Goal: Task Accomplishment & Management: Use online tool/utility

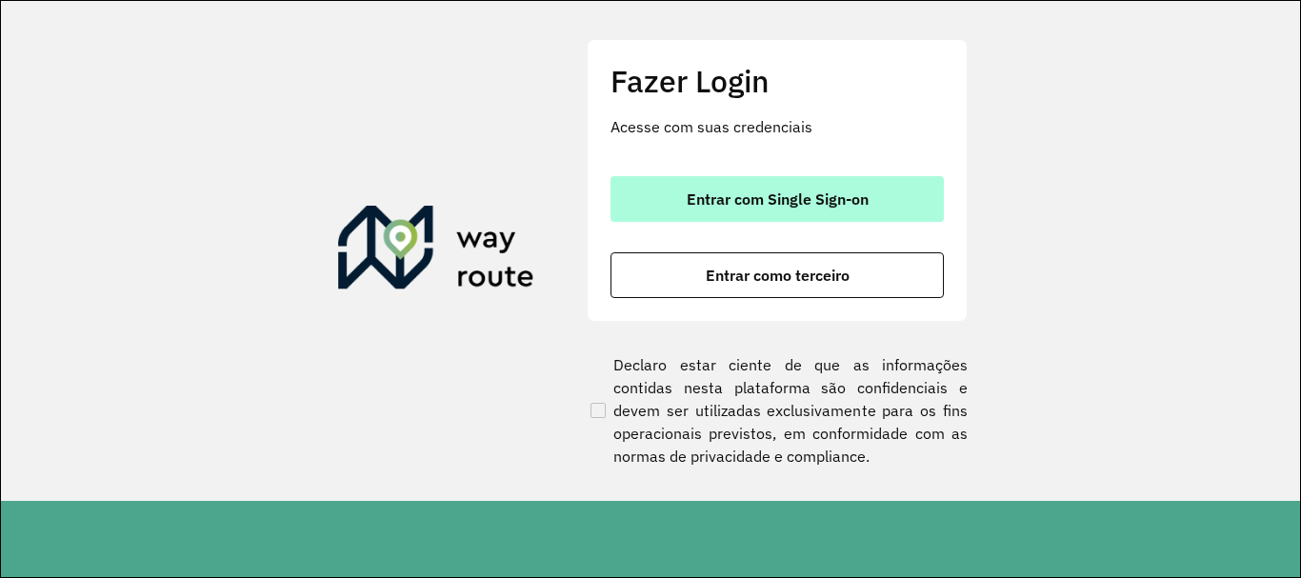
click at [840, 196] on span "Entrar com Single Sign-on" at bounding box center [778, 198] width 182 height 15
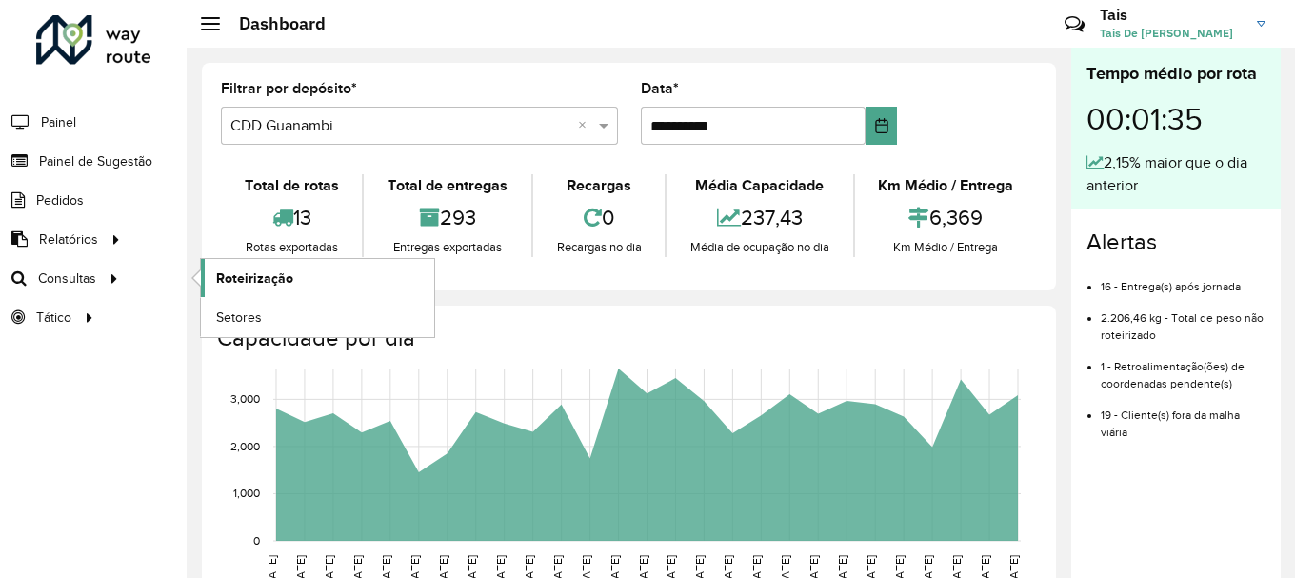
click at [240, 271] on span "Roteirização" at bounding box center [254, 279] width 77 height 20
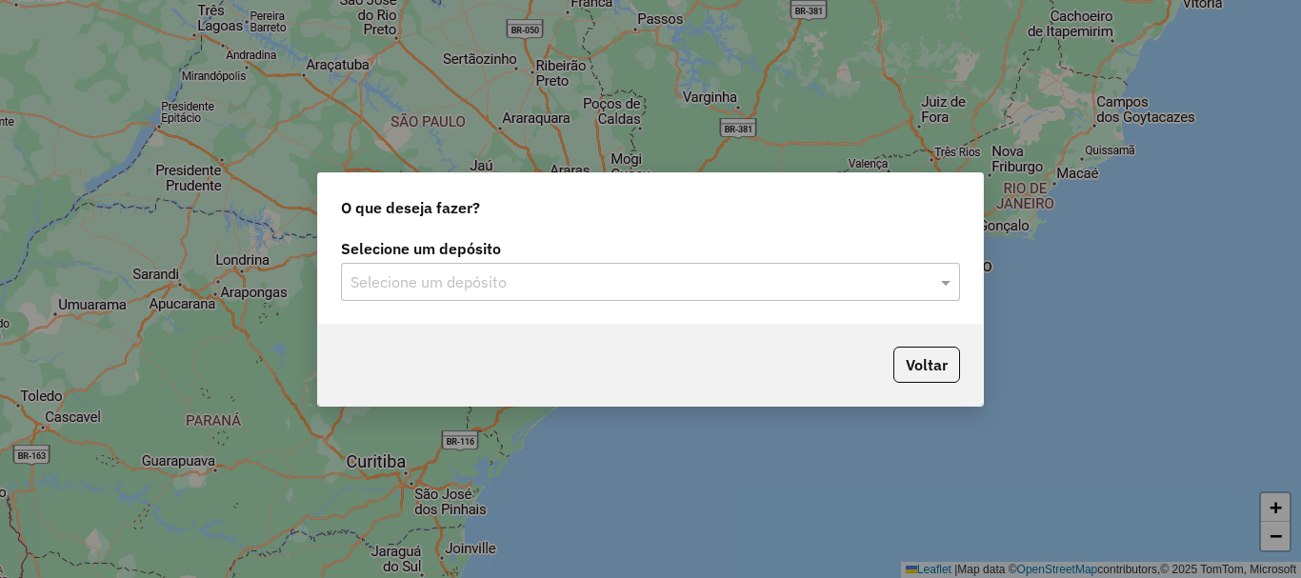
click at [752, 298] on div "Selecione um depósito" at bounding box center [650, 282] width 619 height 38
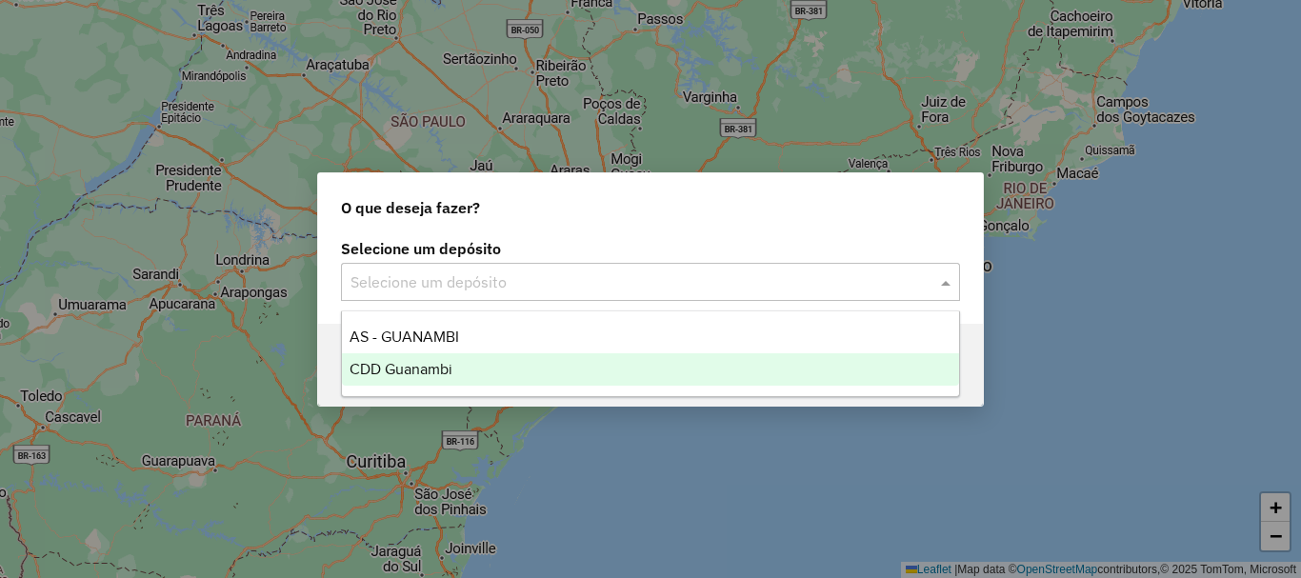
click at [390, 362] on span "CDD Guanambi" at bounding box center [401, 369] width 103 height 16
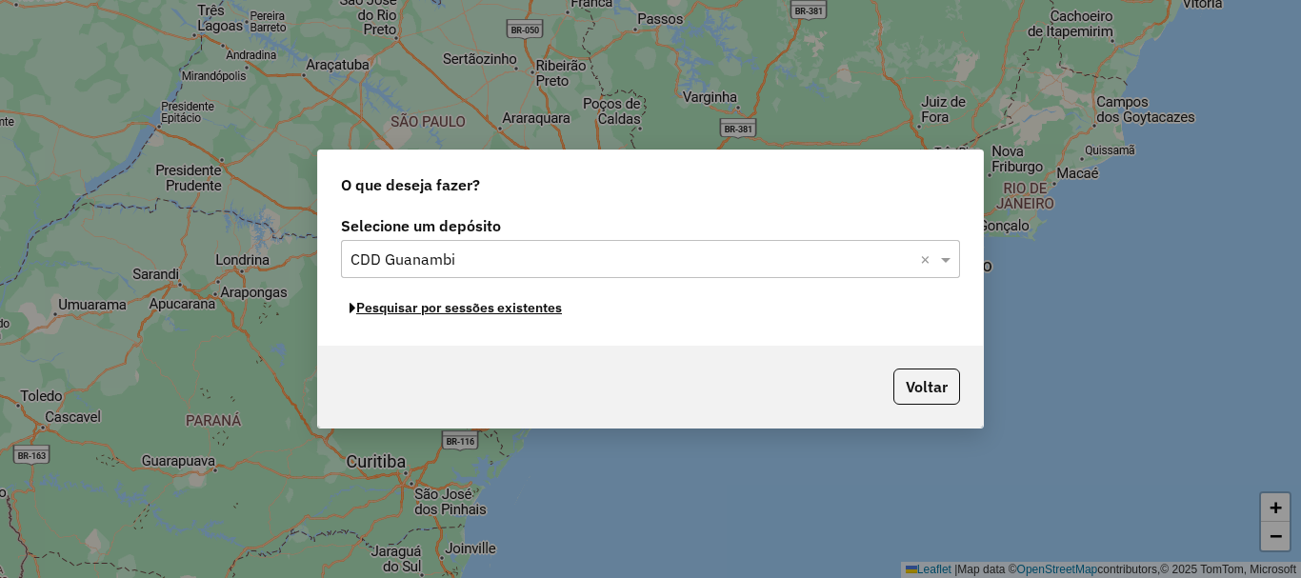
click at [494, 315] on button "Pesquisar por sessões existentes" at bounding box center [456, 308] width 230 height 30
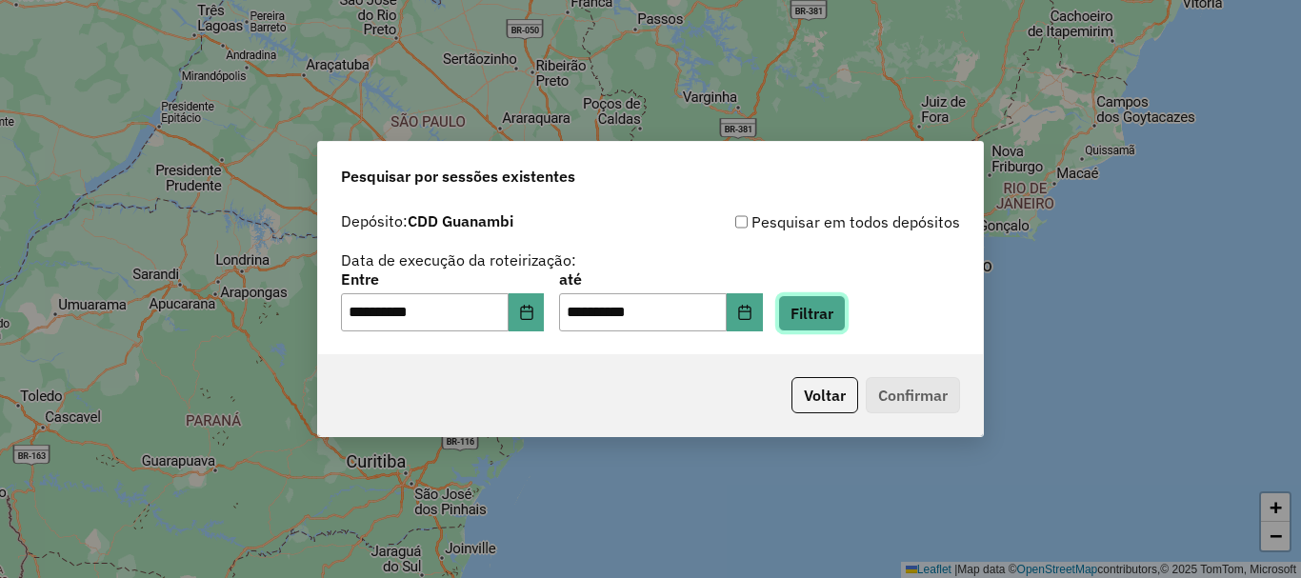
click at [824, 322] on button "Filtrar" at bounding box center [812, 313] width 68 height 36
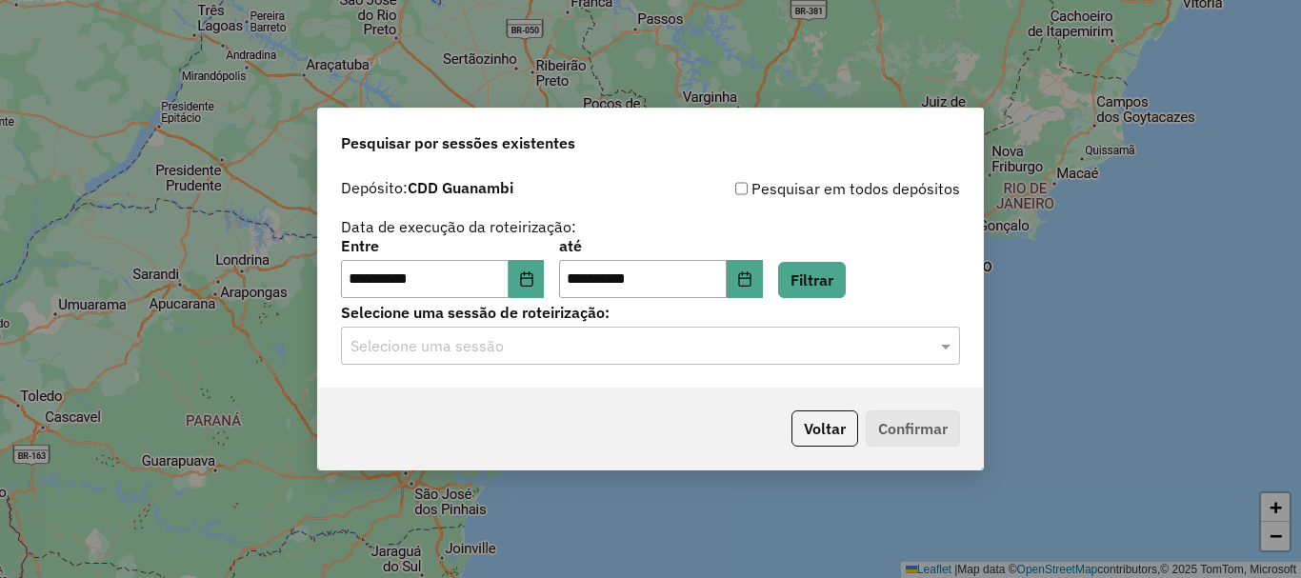
click at [376, 341] on input "text" at bounding box center [631, 346] width 562 height 23
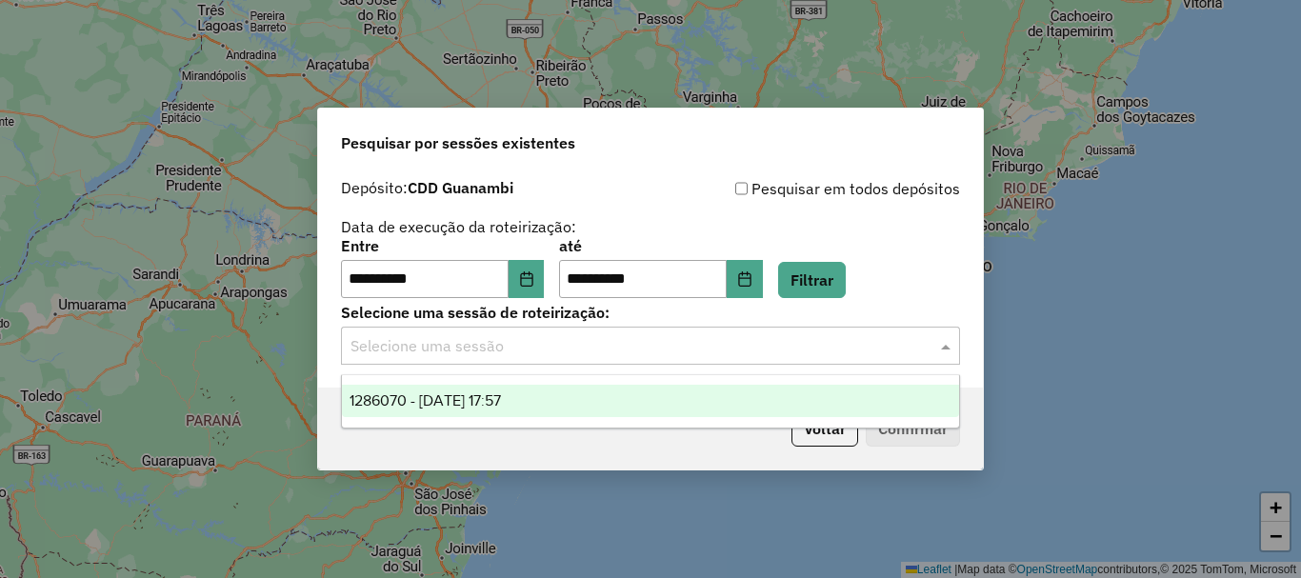
click at [501, 397] on span "1286070 - 01/10/2025 17:57" at bounding box center [425, 400] width 151 height 16
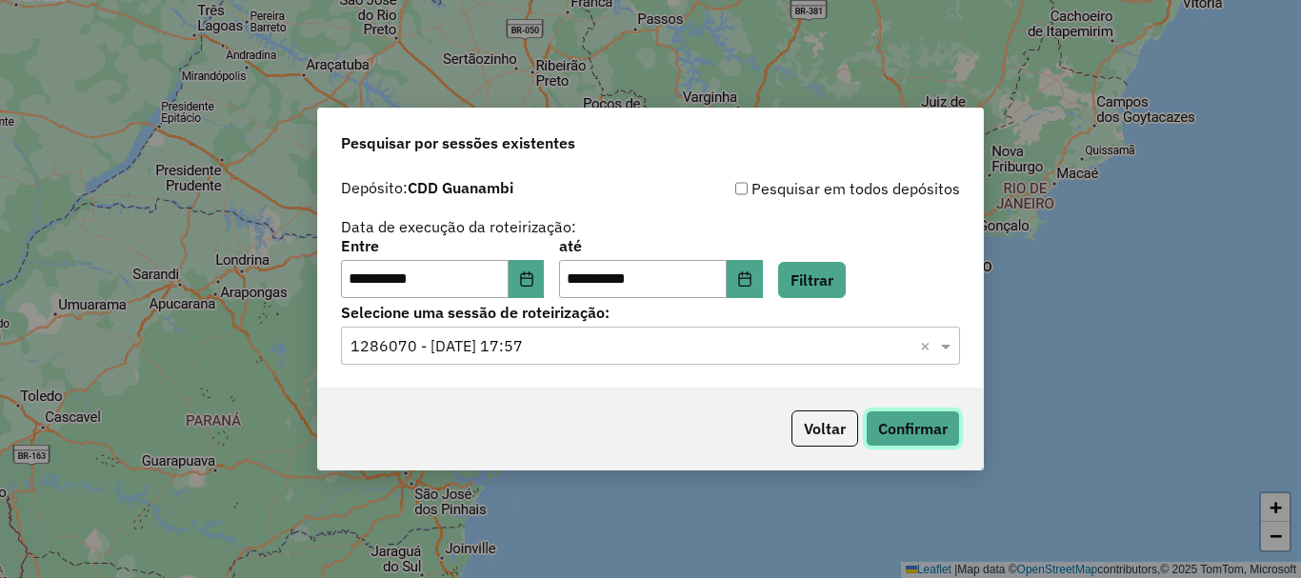
click at [916, 426] on button "Confirmar" at bounding box center [913, 428] width 94 height 36
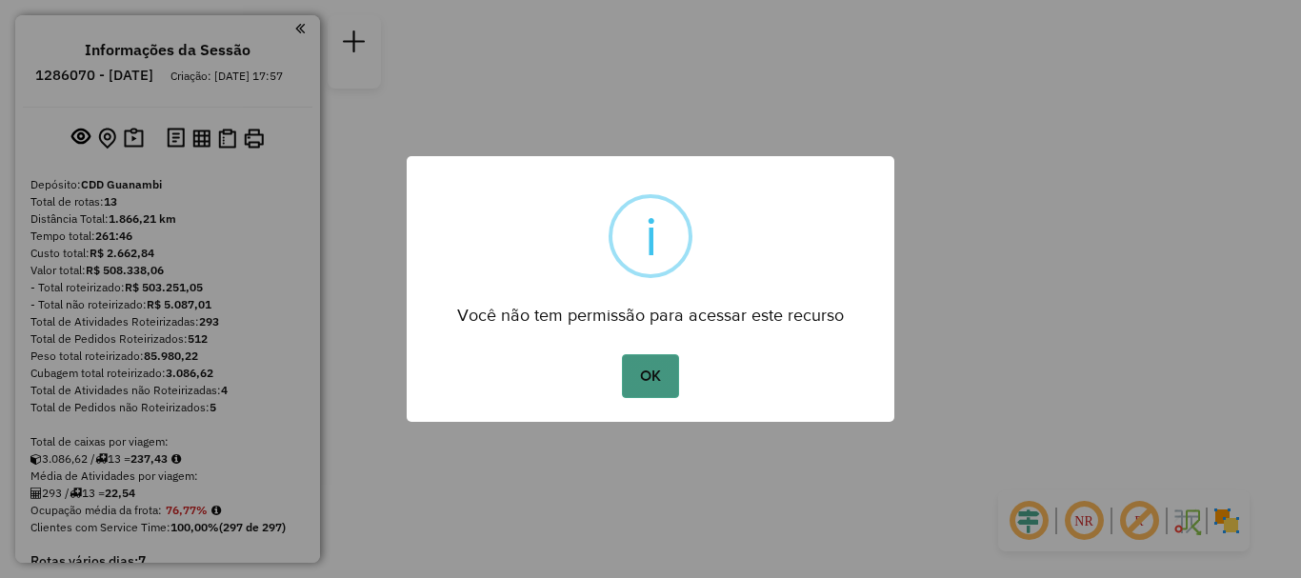
click at [677, 366] on button "OK" at bounding box center [650, 376] width 56 height 44
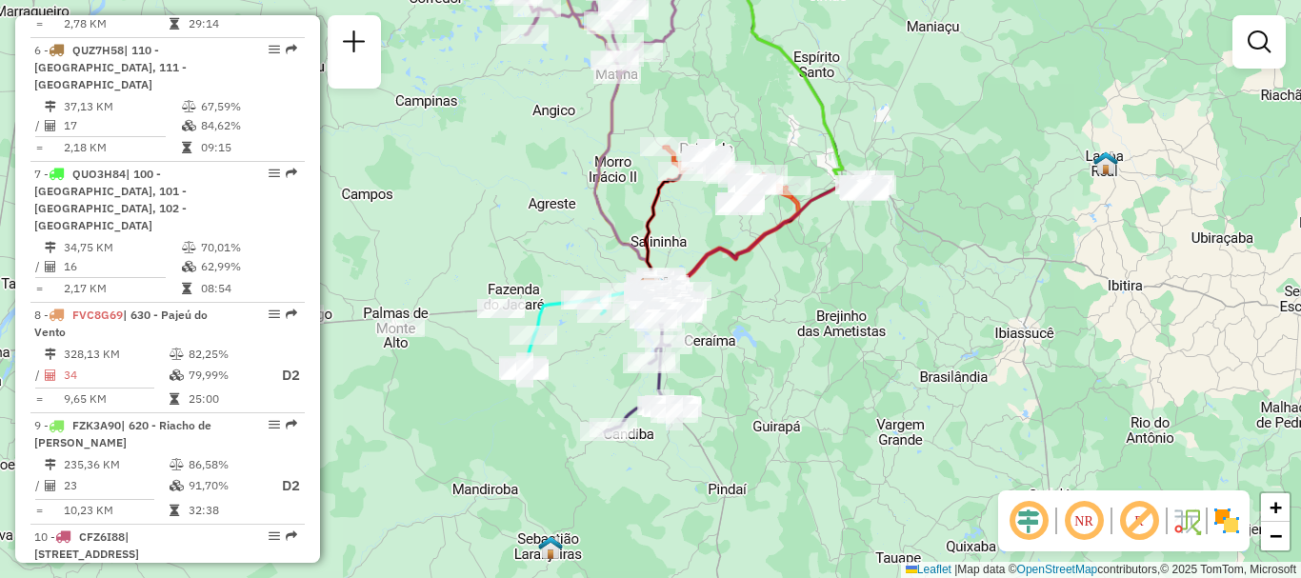
scroll to position [1524, 0]
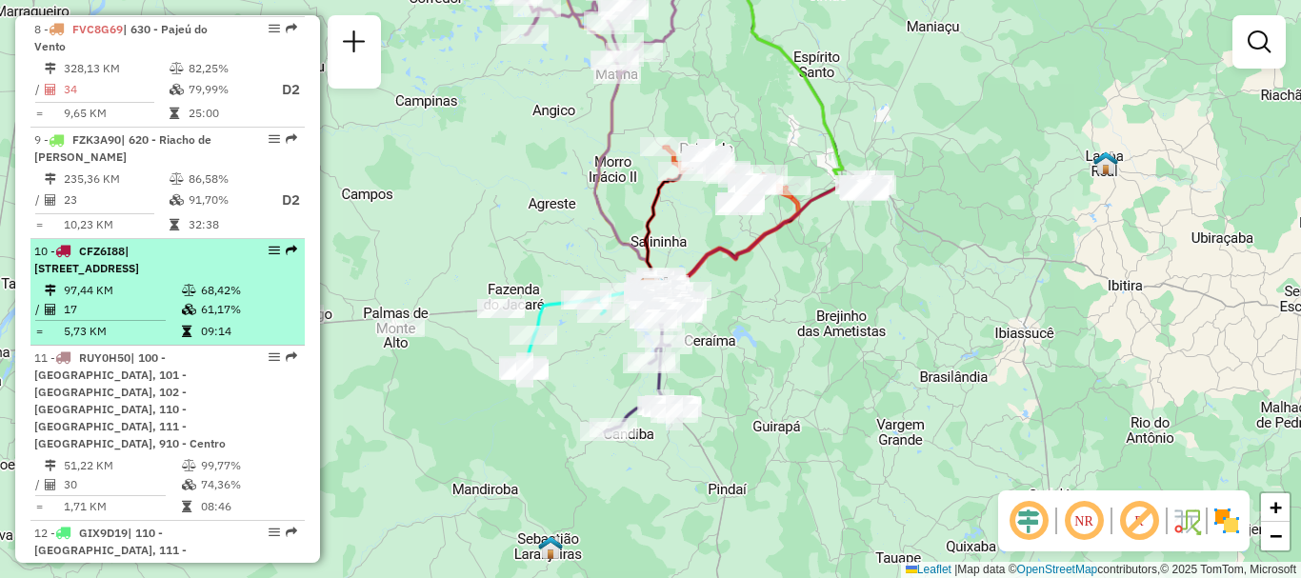
click at [158, 262] on li "10 - CFZ6I88 | 900 - Caetité, 901 - Caetité/Alto Buenos Aires 97,44 KM 68,42% /…" at bounding box center [167, 292] width 274 height 107
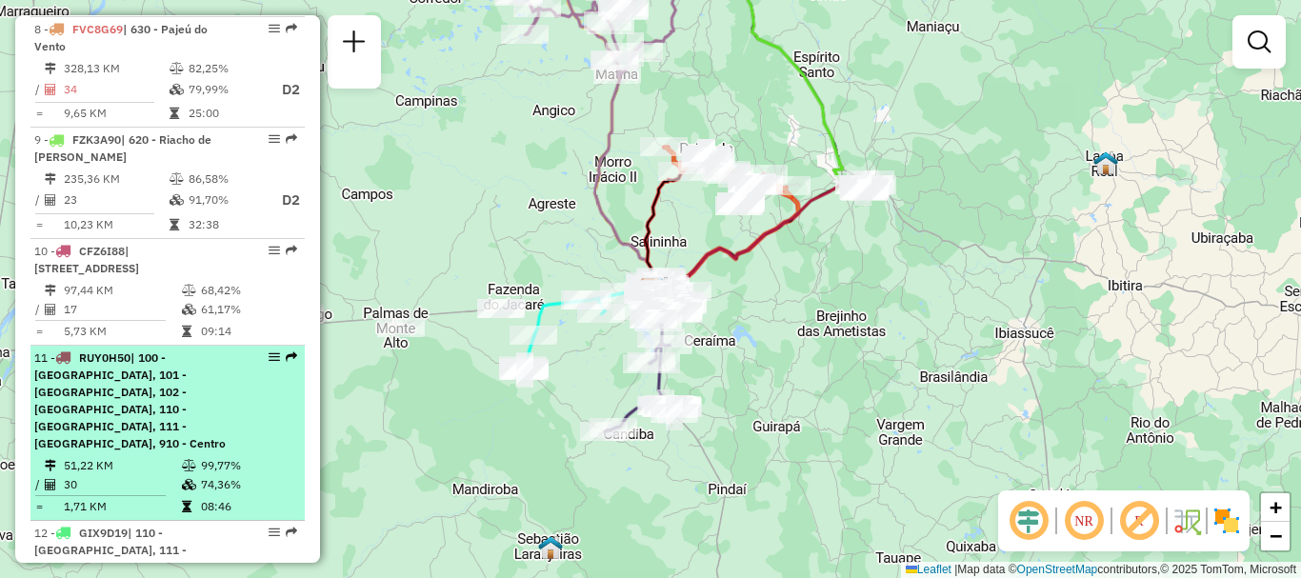
select select "**********"
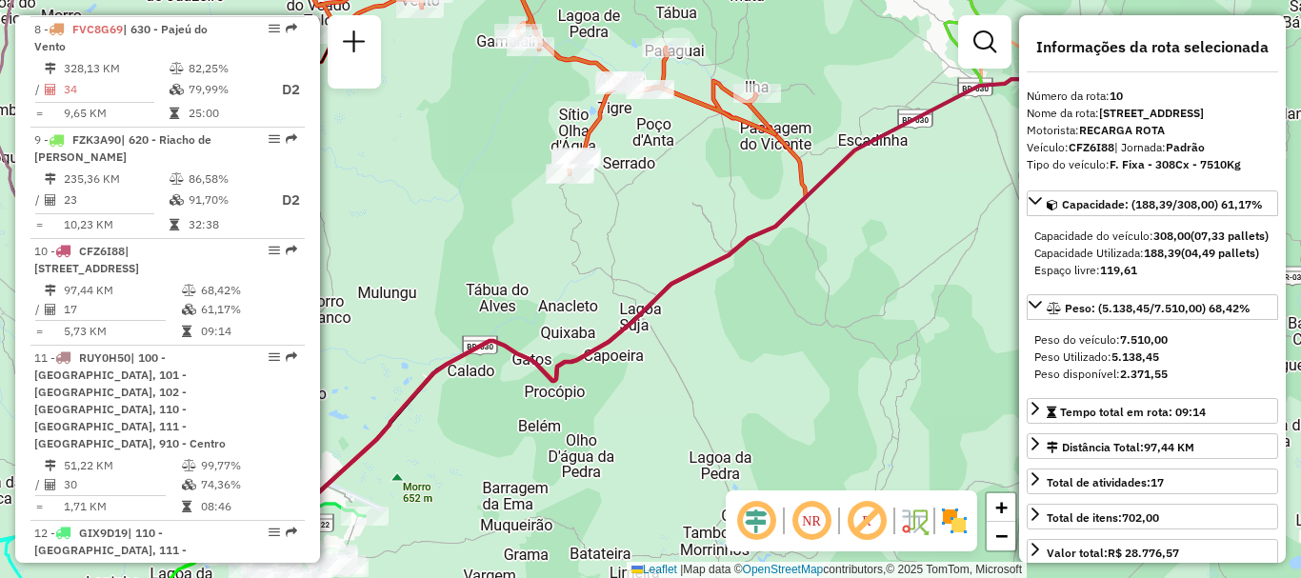
drag, startPoint x: 261, startPoint y: 230, endPoint x: 390, endPoint y: 173, distance: 140.3
click at [390, 173] on div "Janela de atendimento Grade de atendimento Capacidade Transportadoras Veículos …" at bounding box center [650, 289] width 1301 height 578
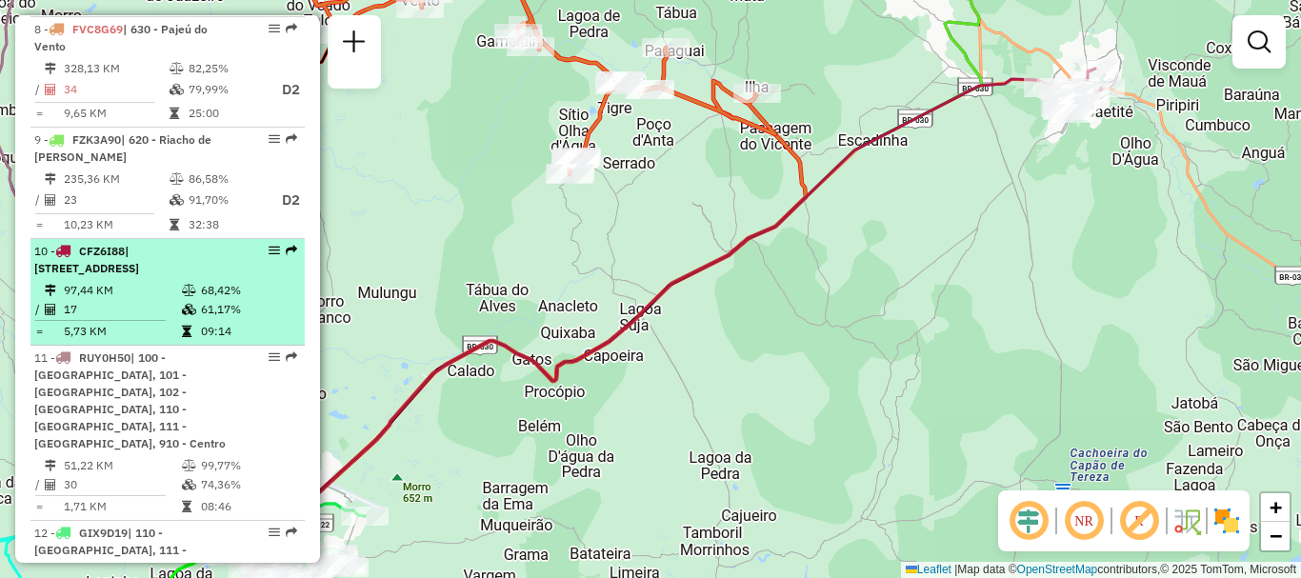
drag, startPoint x: 274, startPoint y: 235, endPoint x: 246, endPoint y: 241, distance: 29.1
drag, startPoint x: 246, startPoint y: 241, endPoint x: 213, endPoint y: 238, distance: 32.5
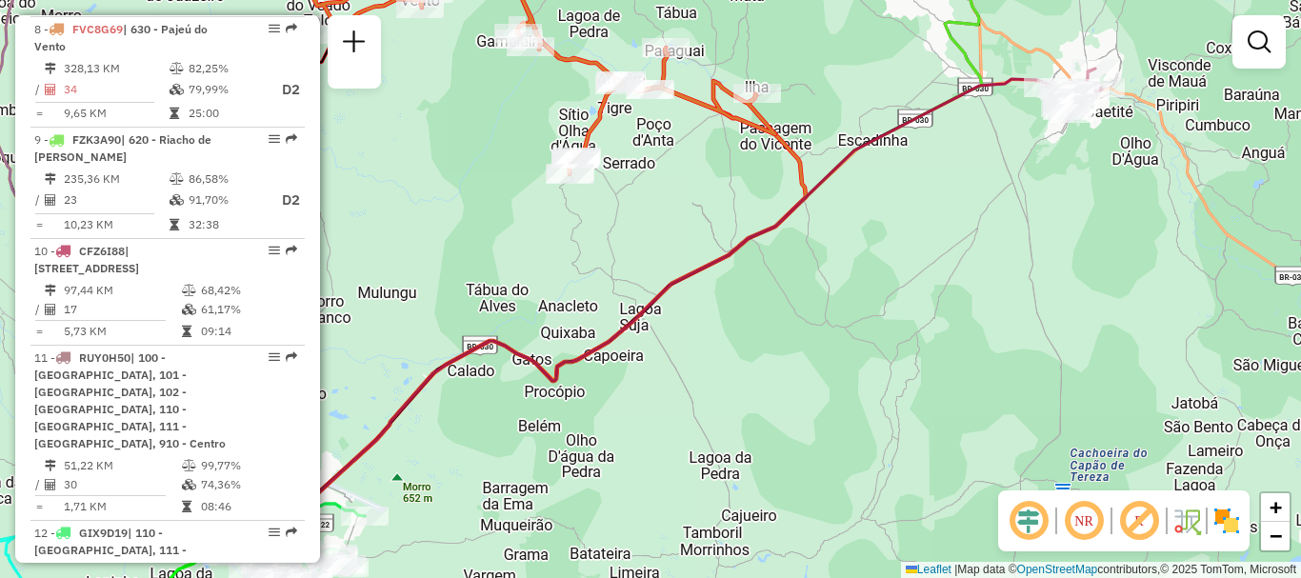
drag, startPoint x: 213, startPoint y: 238, endPoint x: 472, endPoint y: 171, distance: 267.5
click at [472, 171] on div "Janela de atendimento Grade de atendimento Capacidade Transportadoras Veículos …" at bounding box center [650, 289] width 1301 height 578
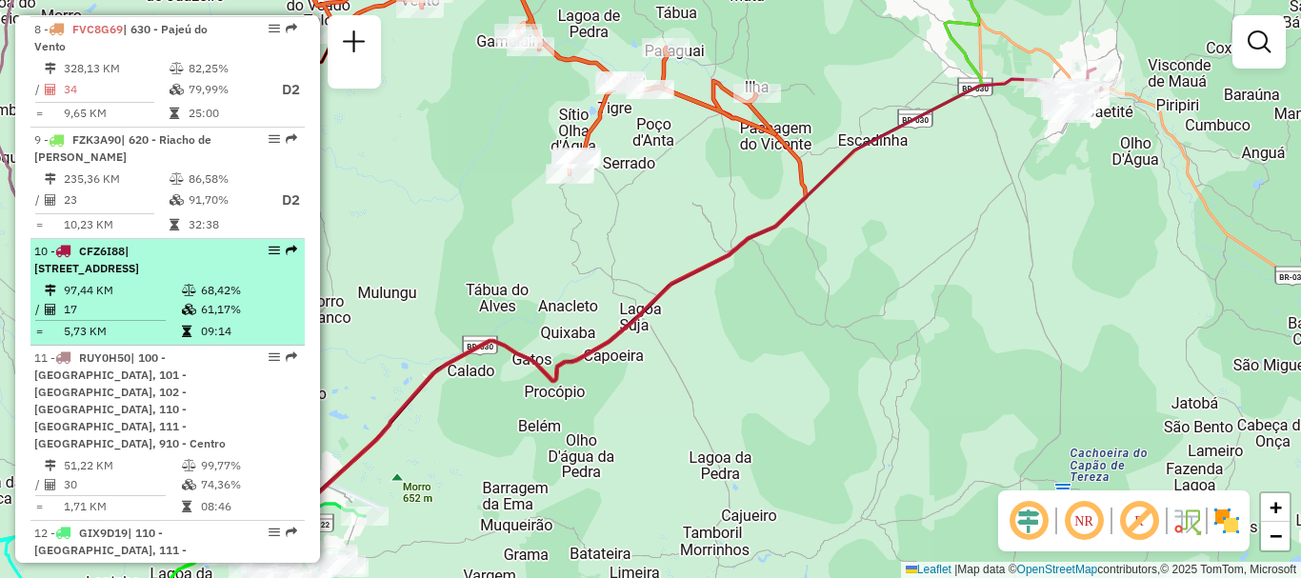
click at [272, 245] on em at bounding box center [274, 250] width 11 height 11
select select "**********"
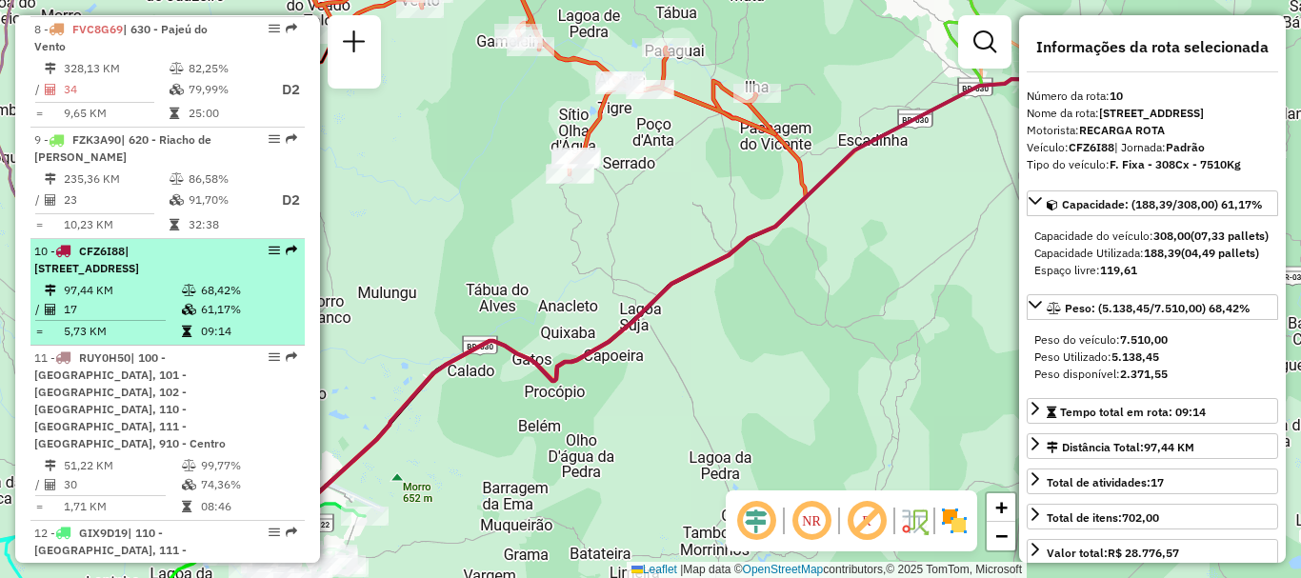
click at [273, 245] on em at bounding box center [274, 250] width 11 height 11
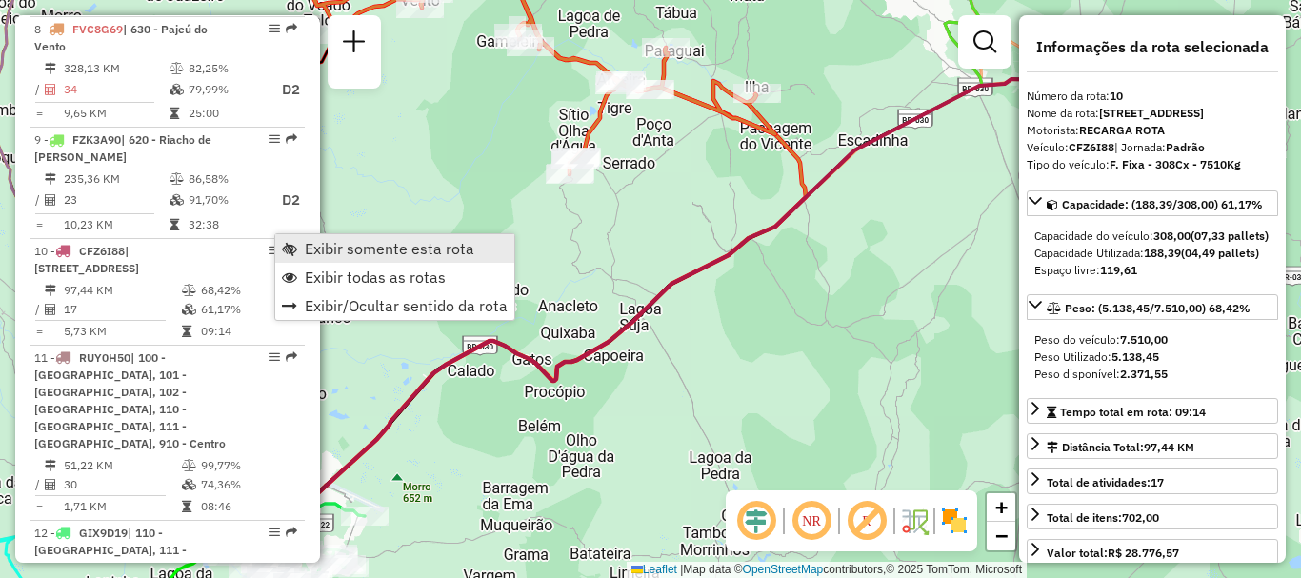
click at [290, 253] on span "Exibir somente esta rota" at bounding box center [289, 248] width 15 height 15
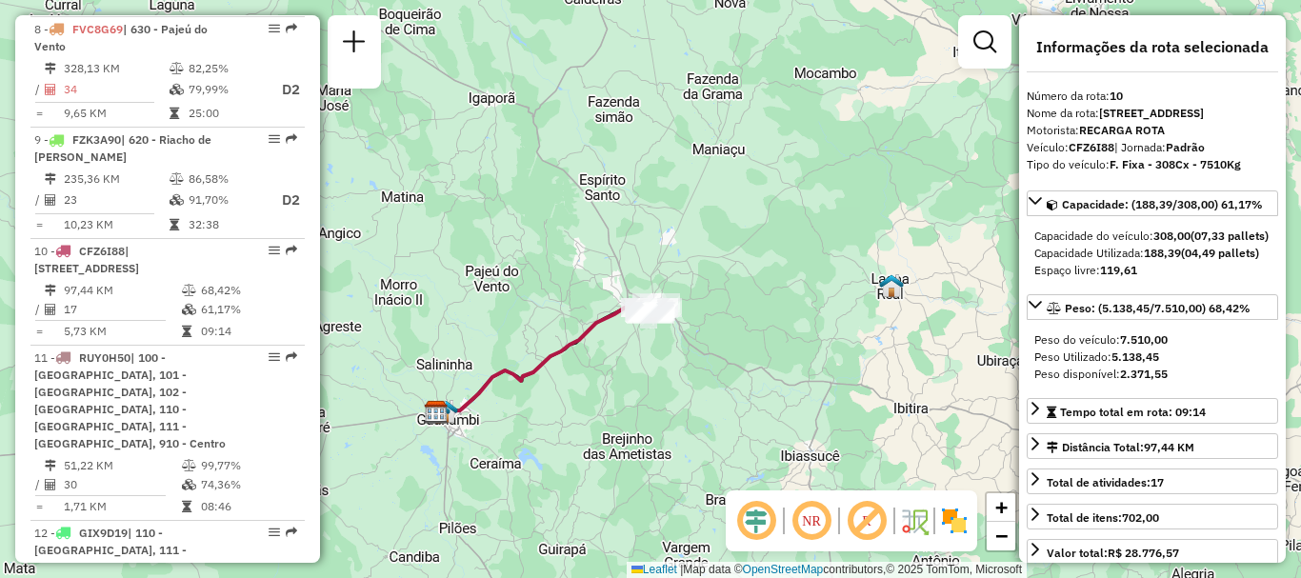
drag, startPoint x: 841, startPoint y: 289, endPoint x: 736, endPoint y: 354, distance: 123.7
click at [736, 354] on div "Janela de atendimento Grade de atendimento Capacidade Transportadoras Veículos …" at bounding box center [650, 289] width 1301 height 578
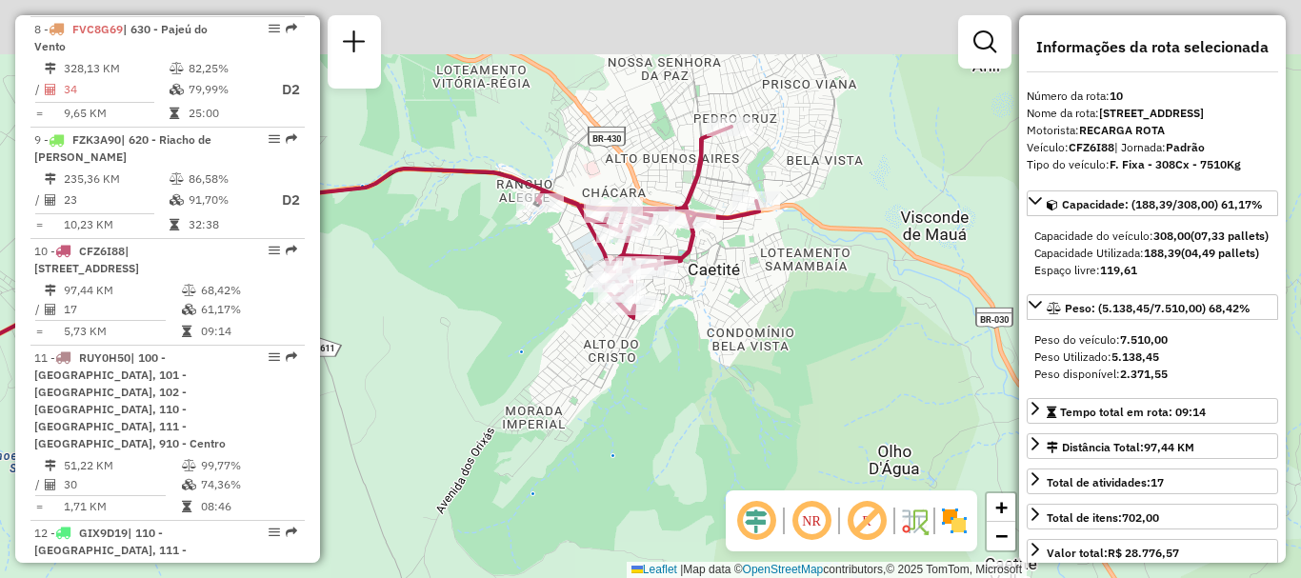
drag, startPoint x: 711, startPoint y: 241, endPoint x: 711, endPoint y: 383, distance: 141.9
click at [711, 383] on div "Janela de atendimento Grade de atendimento Capacidade Transportadoras Veículos …" at bounding box center [650, 289] width 1301 height 578
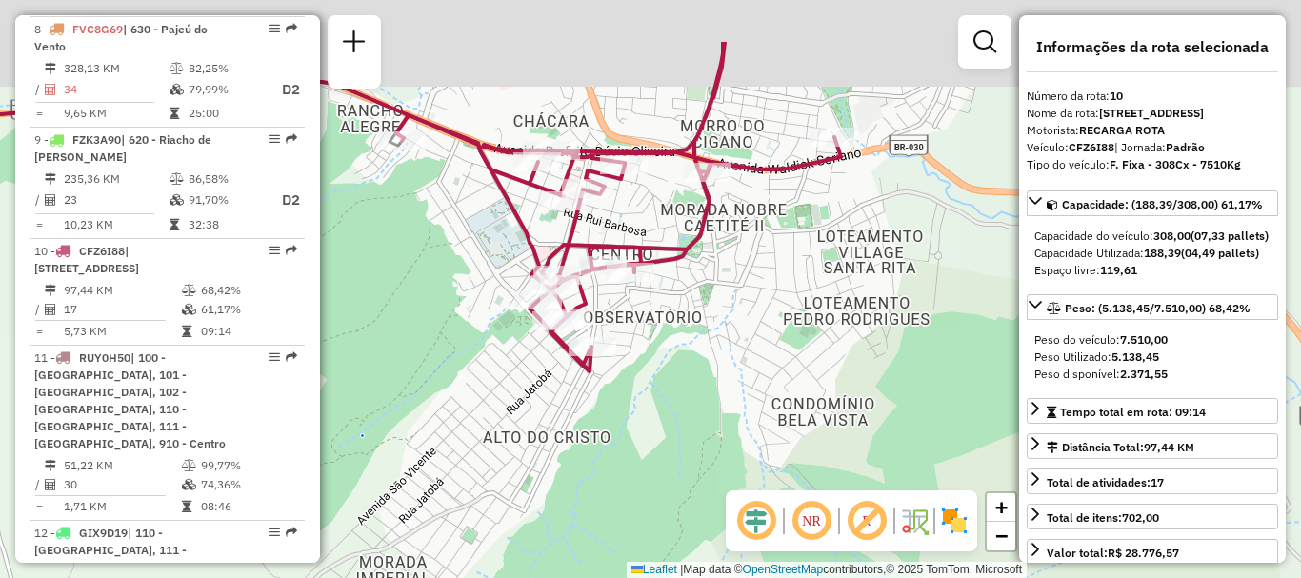
drag, startPoint x: 701, startPoint y: 336, endPoint x: 710, endPoint y: 411, distance: 75.7
click at [710, 411] on div "Janela de atendimento Grade de atendimento Capacidade Transportadoras Veículos …" at bounding box center [650, 289] width 1301 height 578
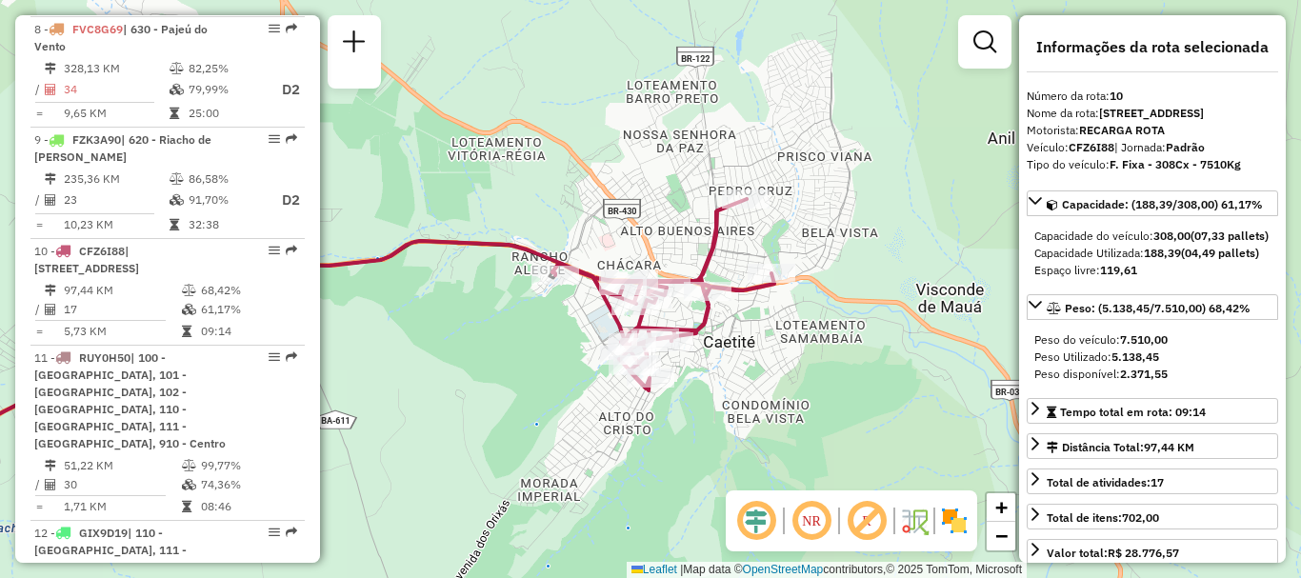
drag, startPoint x: 1169, startPoint y: 407, endPoint x: 1111, endPoint y: 407, distance: 57.1
click at [1111, 366] on div "Peso Utilizado: 5.138,45" at bounding box center [1152, 357] width 236 height 17
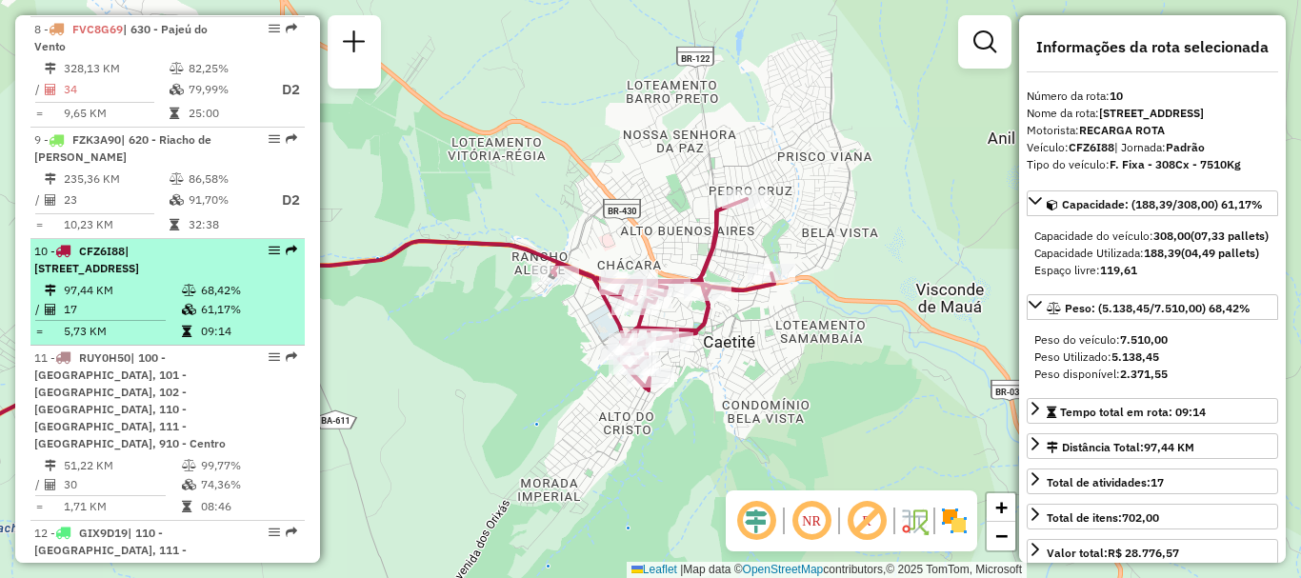
copy div "5.138,45"
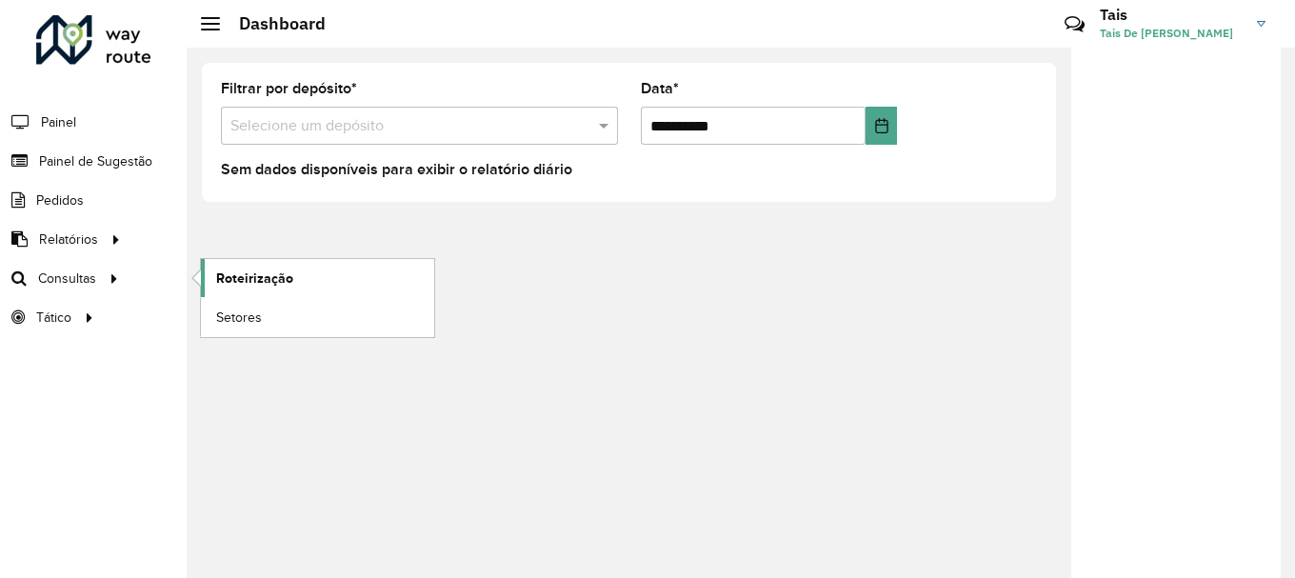
click at [264, 281] on span "Roteirização" at bounding box center [254, 279] width 77 height 20
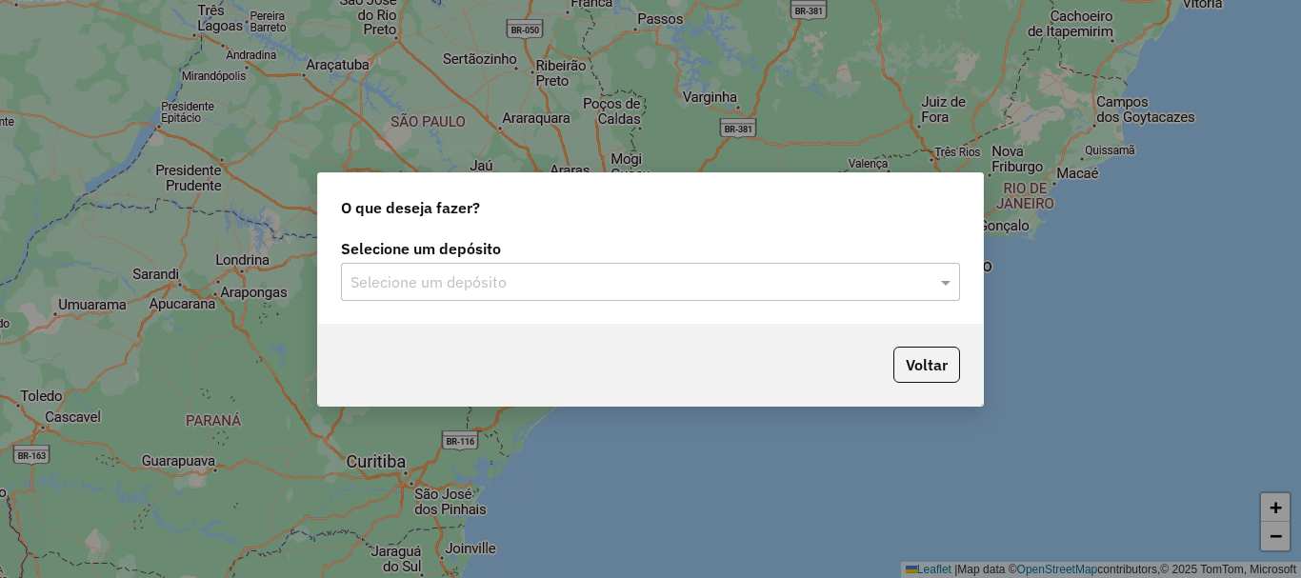
click at [670, 286] on input "text" at bounding box center [631, 282] width 562 height 23
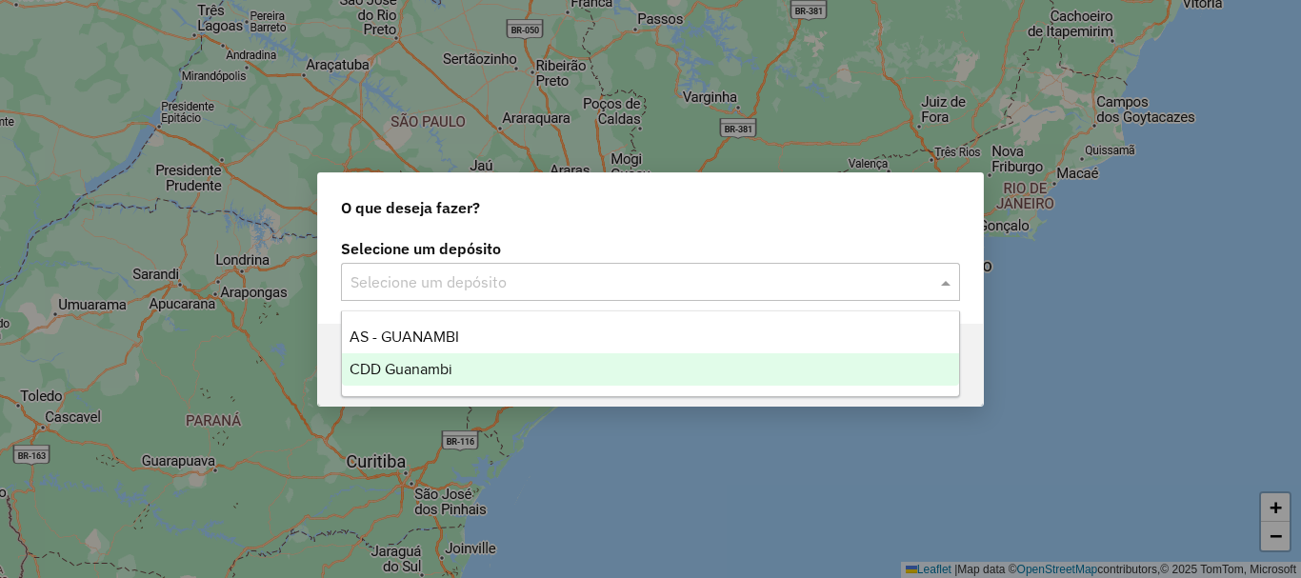
click at [484, 361] on div "CDD Guanambi" at bounding box center [650, 369] width 617 height 32
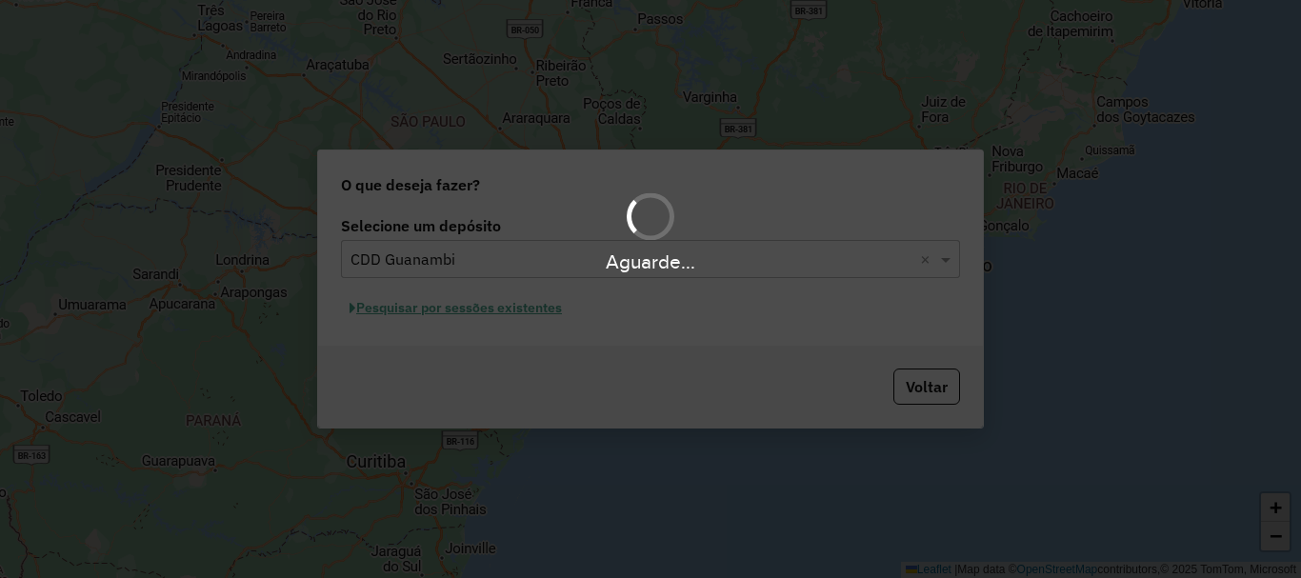
click at [503, 314] on div "Aguarde..." at bounding box center [650, 289] width 1301 height 578
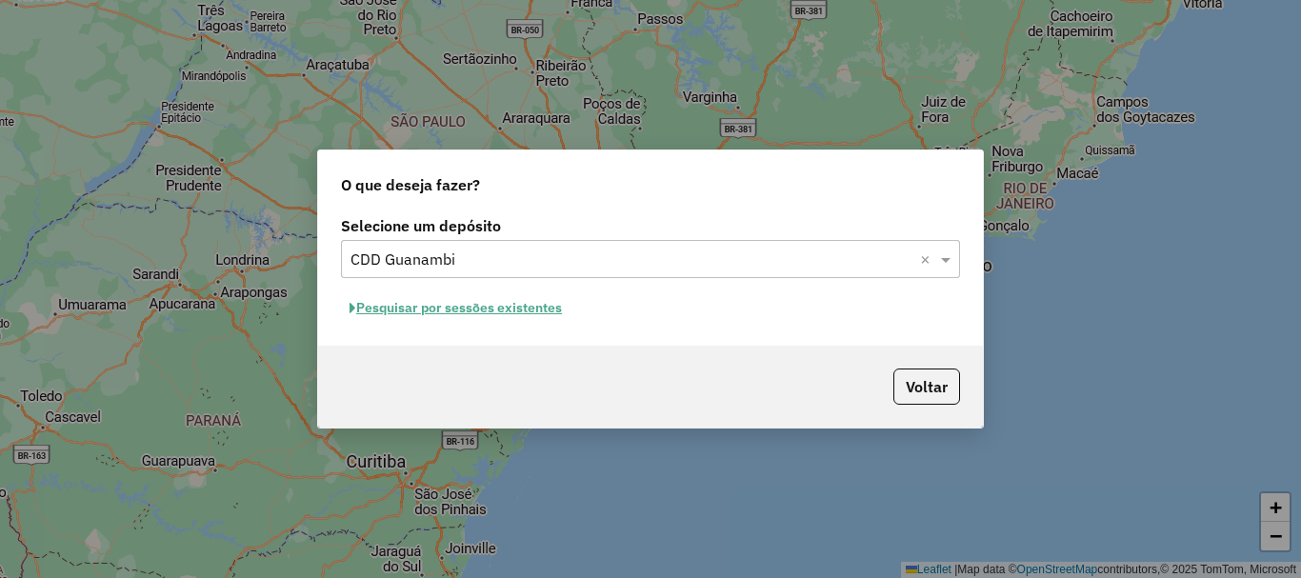
click at [512, 303] on button "Pesquisar por sessões existentes" at bounding box center [456, 308] width 230 height 30
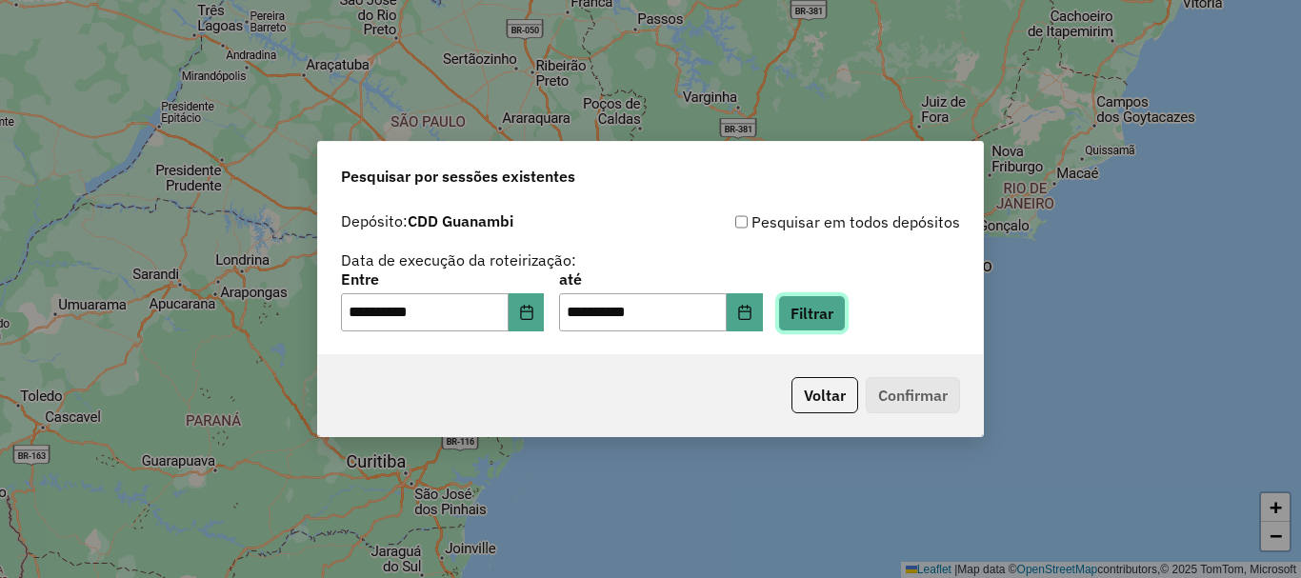
click at [839, 319] on button "Filtrar" at bounding box center [812, 313] width 68 height 36
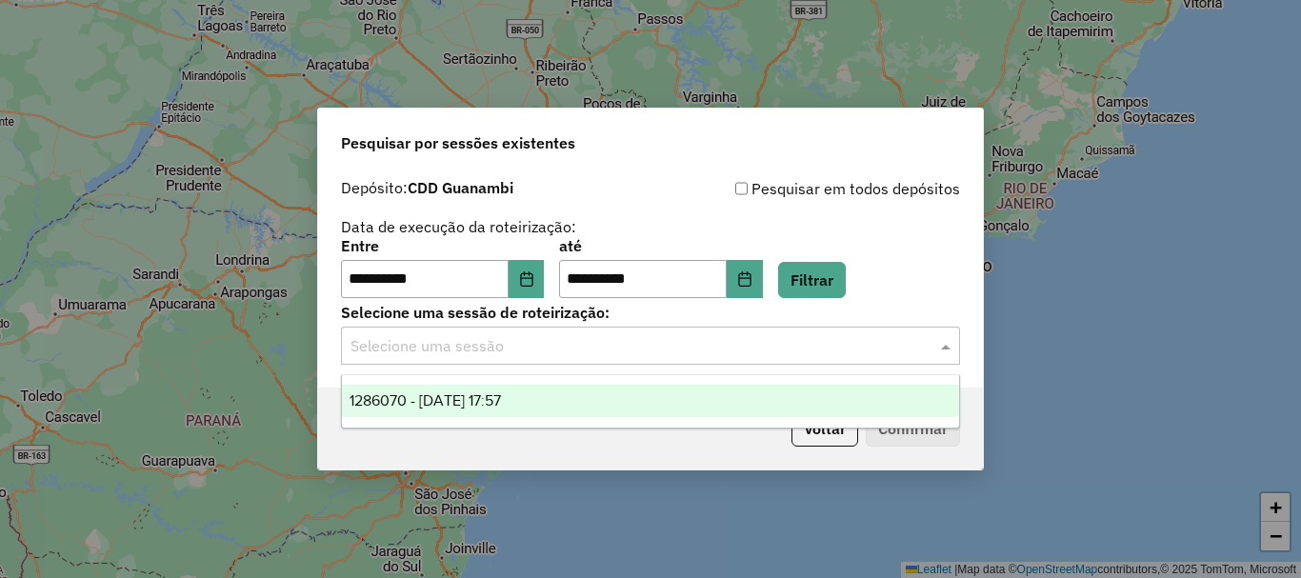
click at [510, 350] on input "text" at bounding box center [631, 346] width 562 height 23
click at [501, 399] on span "1286070 - 01/10/2025 17:57" at bounding box center [425, 400] width 151 height 16
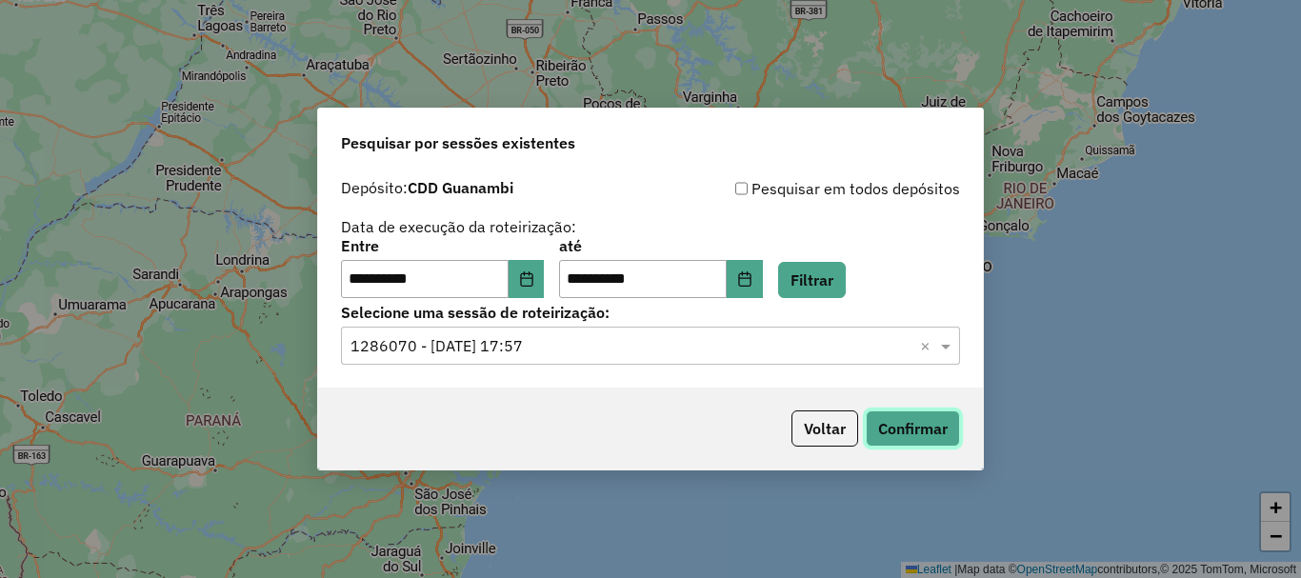
click at [922, 422] on button "Confirmar" at bounding box center [913, 428] width 94 height 36
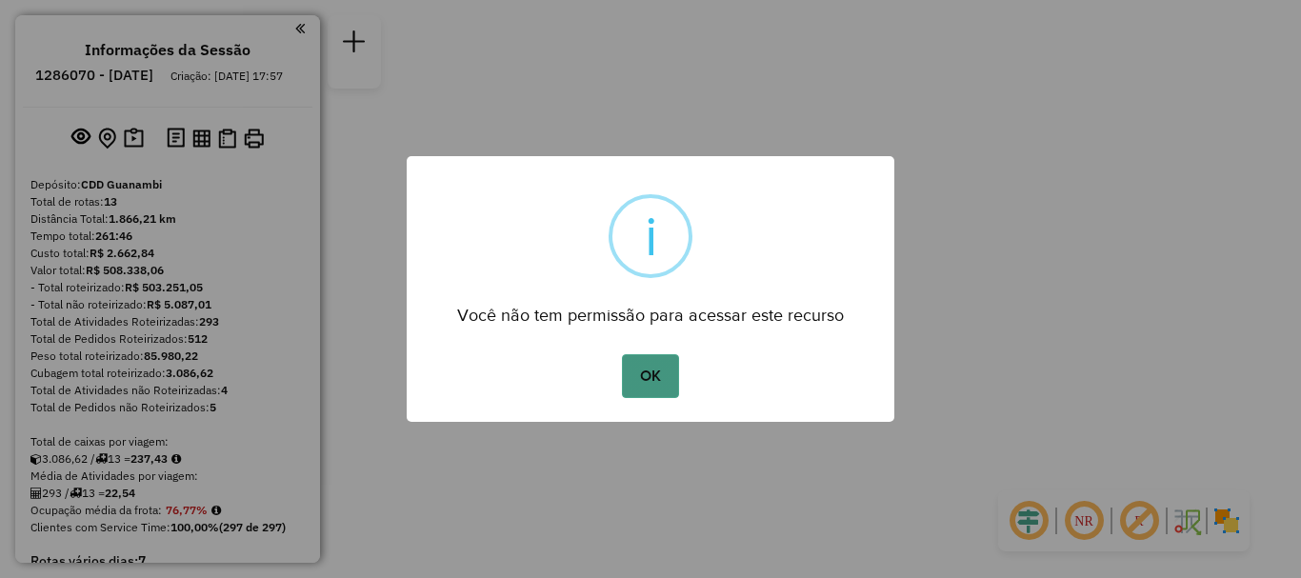
click at [664, 371] on button "OK" at bounding box center [650, 376] width 56 height 44
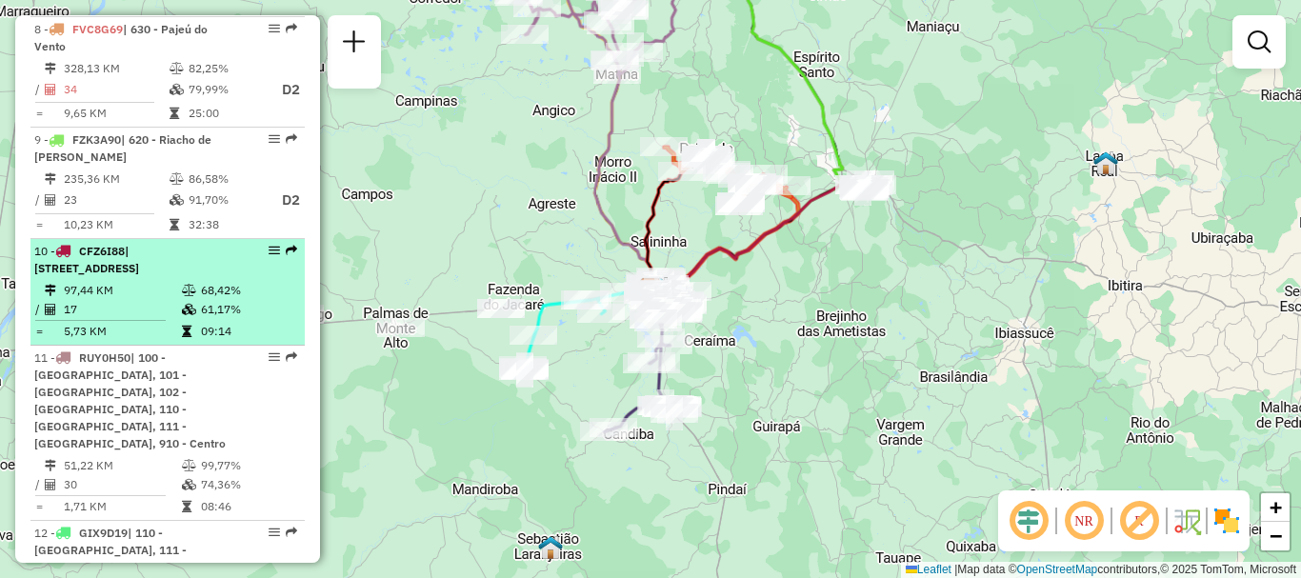
scroll to position [952, 0]
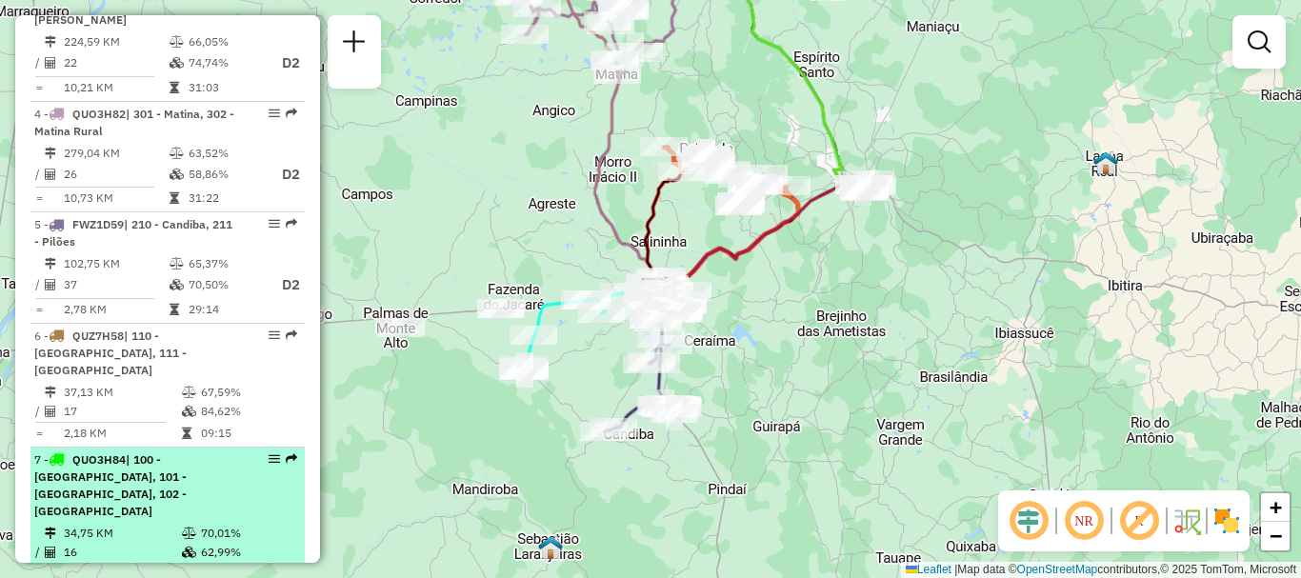
drag, startPoint x: 262, startPoint y: 458, endPoint x: 273, endPoint y: 488, distance: 31.7
click at [273, 488] on div "7 - QUO3H84 | 100 - [GEOGRAPHIC_DATA], 101 - [GEOGRAPHIC_DATA], 102 - Vomitamel" at bounding box center [167, 485] width 267 height 69
select select "**********"
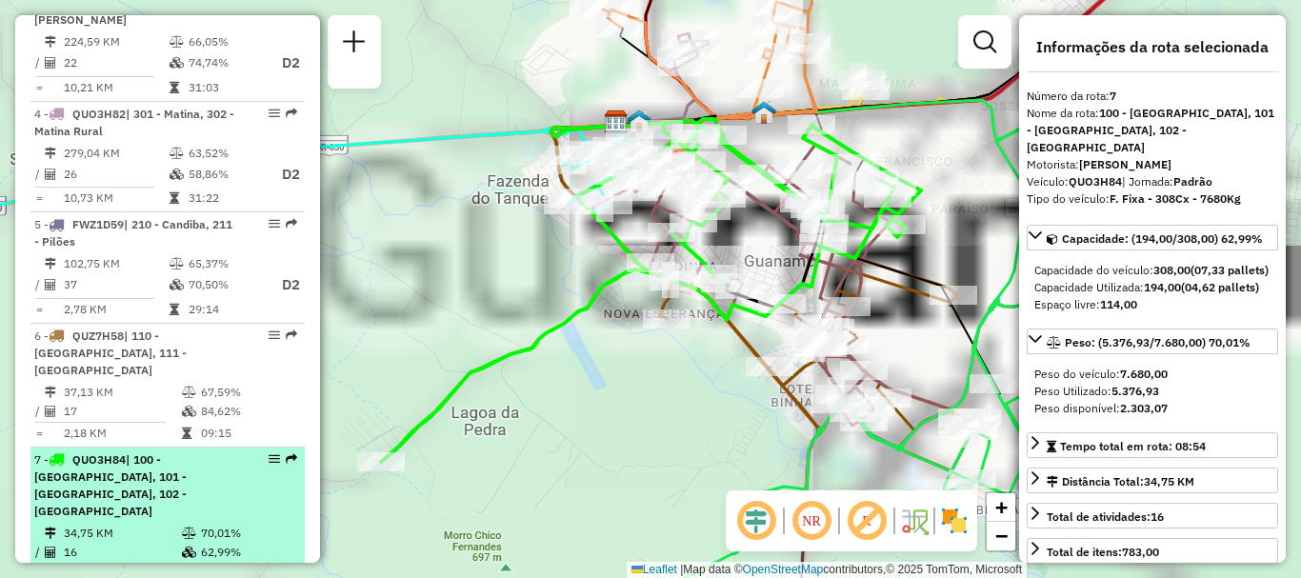
click at [269, 460] on em at bounding box center [274, 458] width 11 height 11
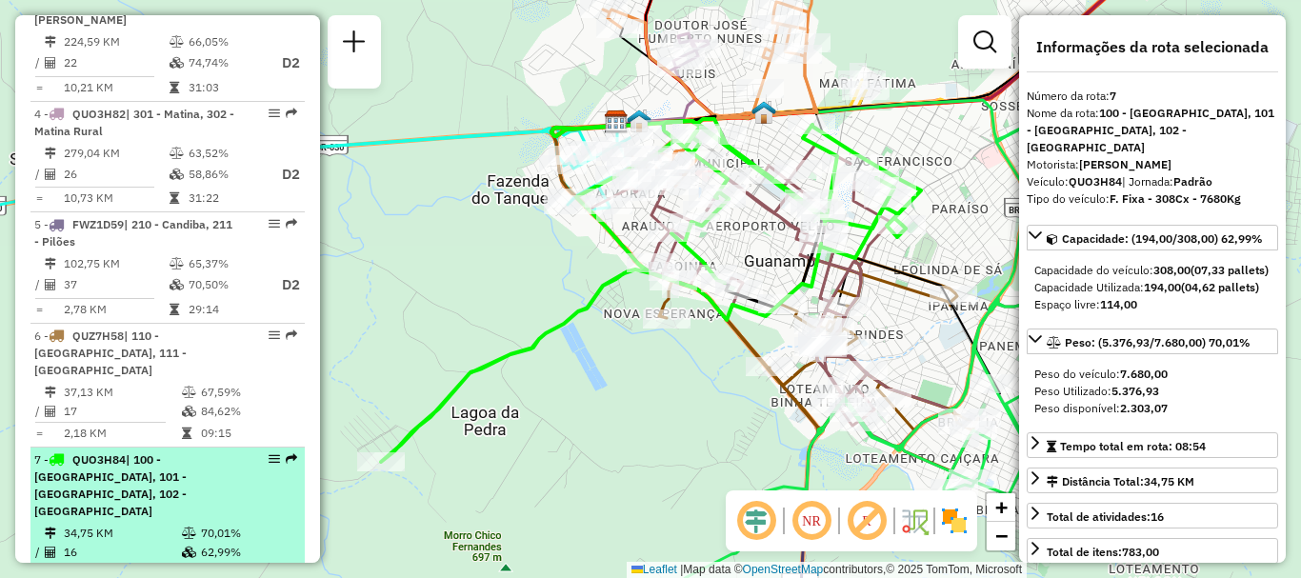
click at [270, 456] on em at bounding box center [274, 458] width 11 height 11
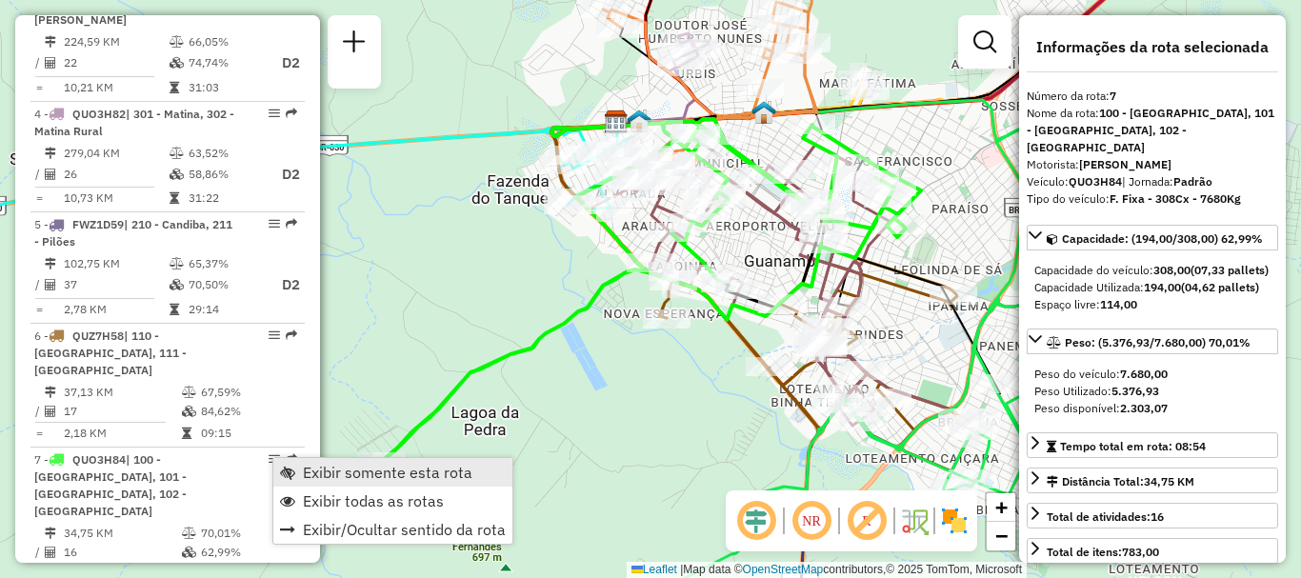
click at [332, 468] on span "Exibir somente esta rota" at bounding box center [388, 472] width 170 height 15
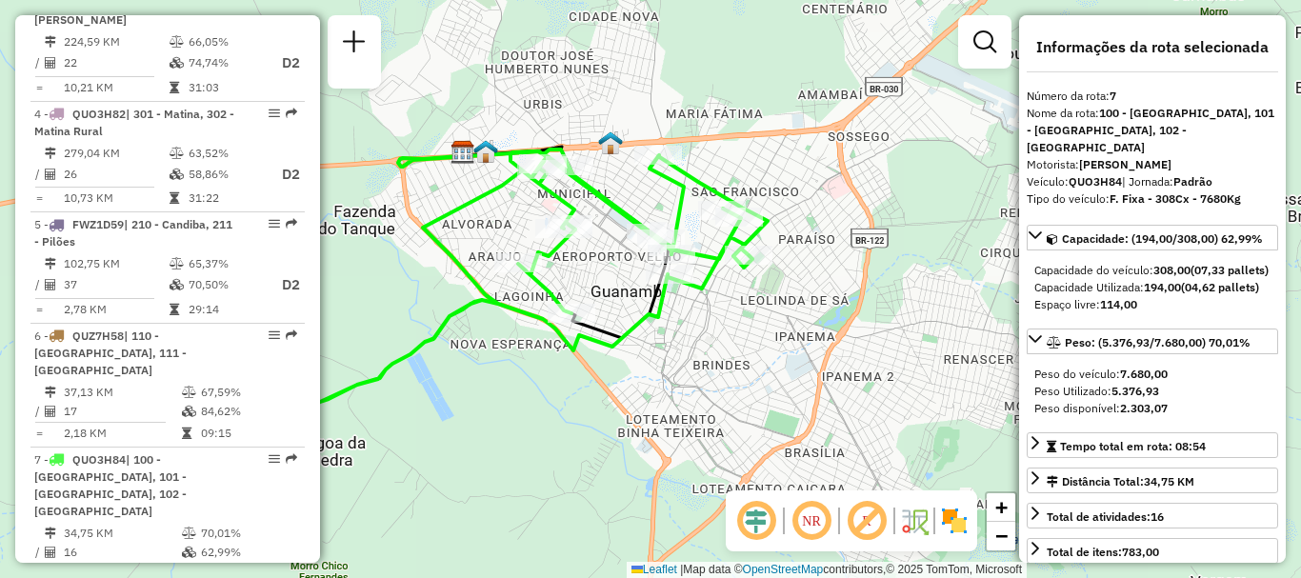
drag, startPoint x: 769, startPoint y: 368, endPoint x: 615, endPoint y: 398, distance: 156.3
click at [615, 398] on div "Janela de atendimento Grade de atendimento Capacidade Transportadoras Veículos …" at bounding box center [650, 289] width 1301 height 578
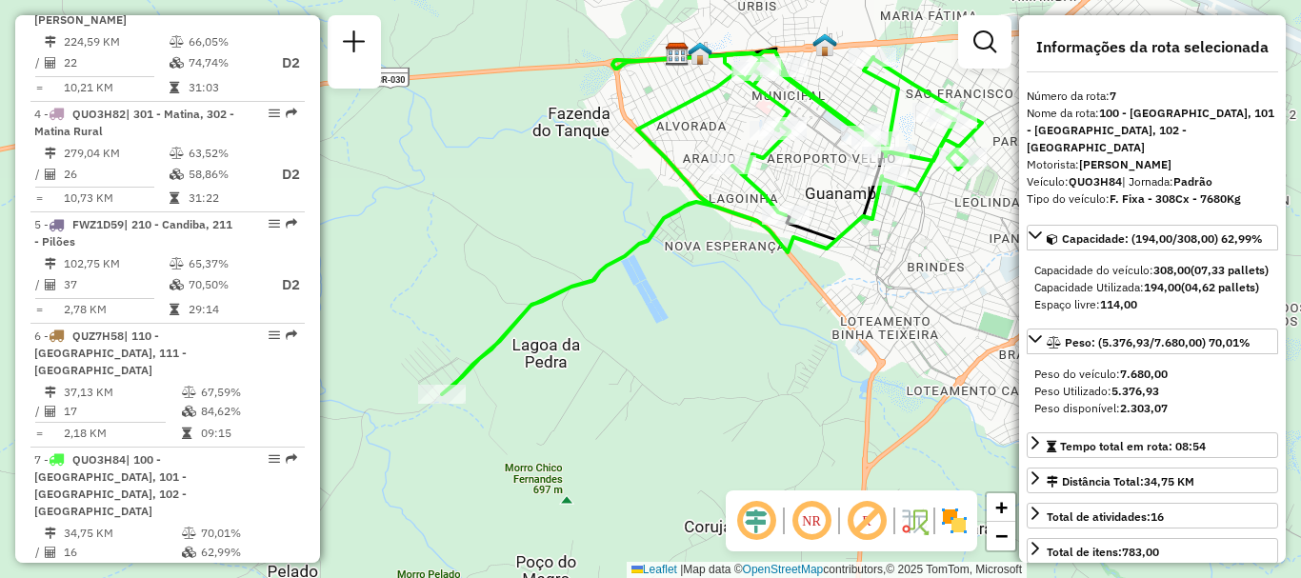
drag, startPoint x: 516, startPoint y: 422, endPoint x: 731, endPoint y: 324, distance: 235.7
click at [731, 324] on div "Janela de atendimento Grade de atendimento Capacidade Transportadoras Veículos …" at bounding box center [650, 289] width 1301 height 578
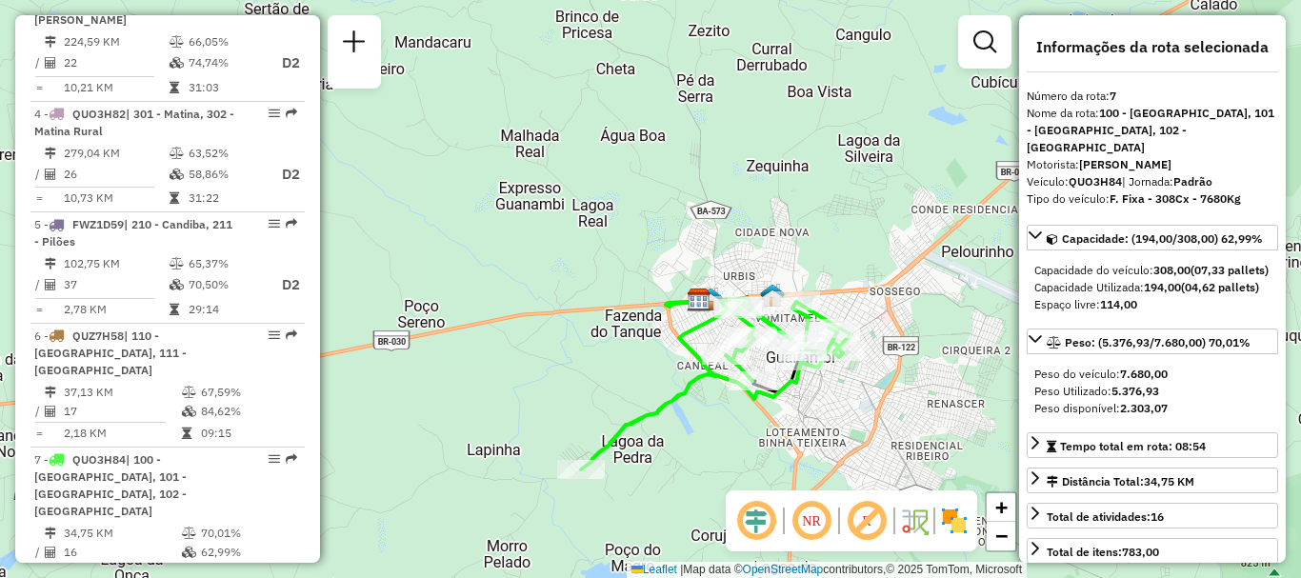
drag, startPoint x: 844, startPoint y: 294, endPoint x: 840, endPoint y: 389, distance: 94.4
click at [840, 389] on div "Janela de atendimento Grade de atendimento Capacidade Transportadoras Veículos …" at bounding box center [650, 289] width 1301 height 578
click at [1118, 381] on span "Peso do veículo: 7.680,00" at bounding box center [1100, 374] width 133 height 14
click at [1191, 383] on div "Peso do veículo: 7.680,00" at bounding box center [1152, 374] width 236 height 17
drag, startPoint x: 1166, startPoint y: 405, endPoint x: 1115, endPoint y: 407, distance: 50.5
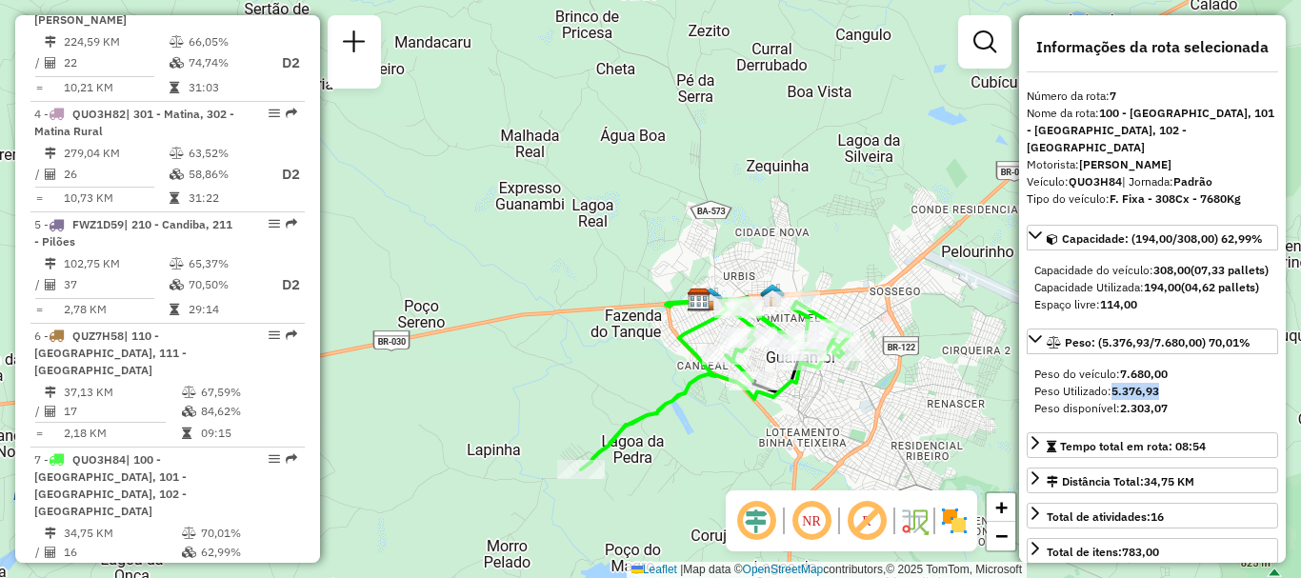
click at [1115, 400] on div "Peso Utilizado: 5.376,93" at bounding box center [1152, 391] width 236 height 17
copy strong "5.376,93"
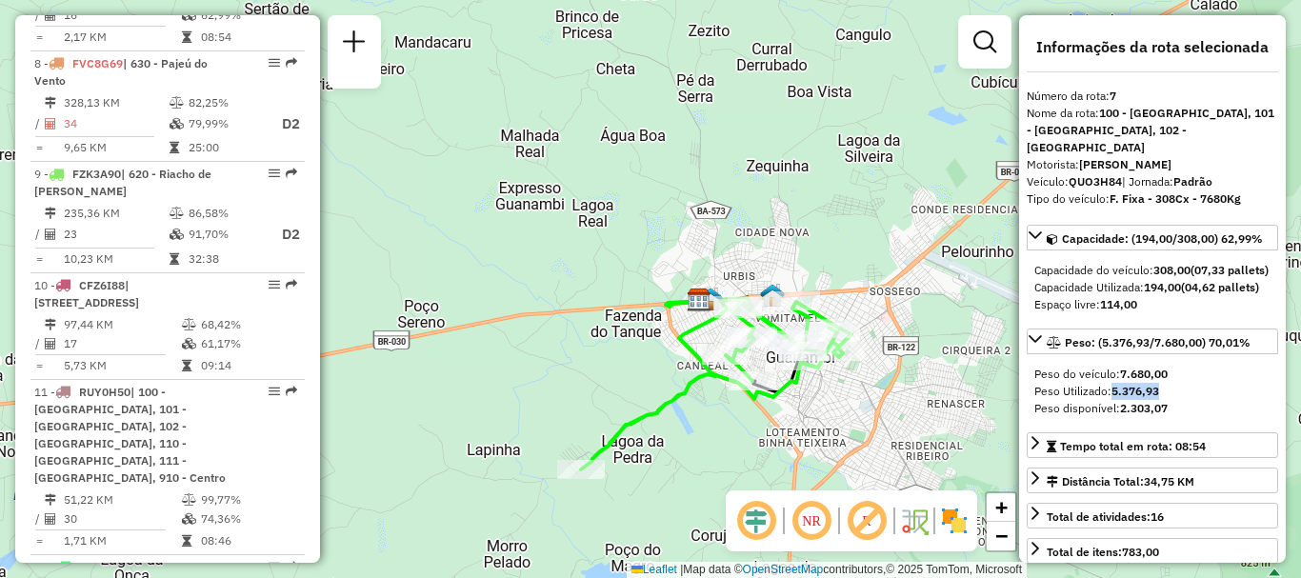
scroll to position [1109, 0]
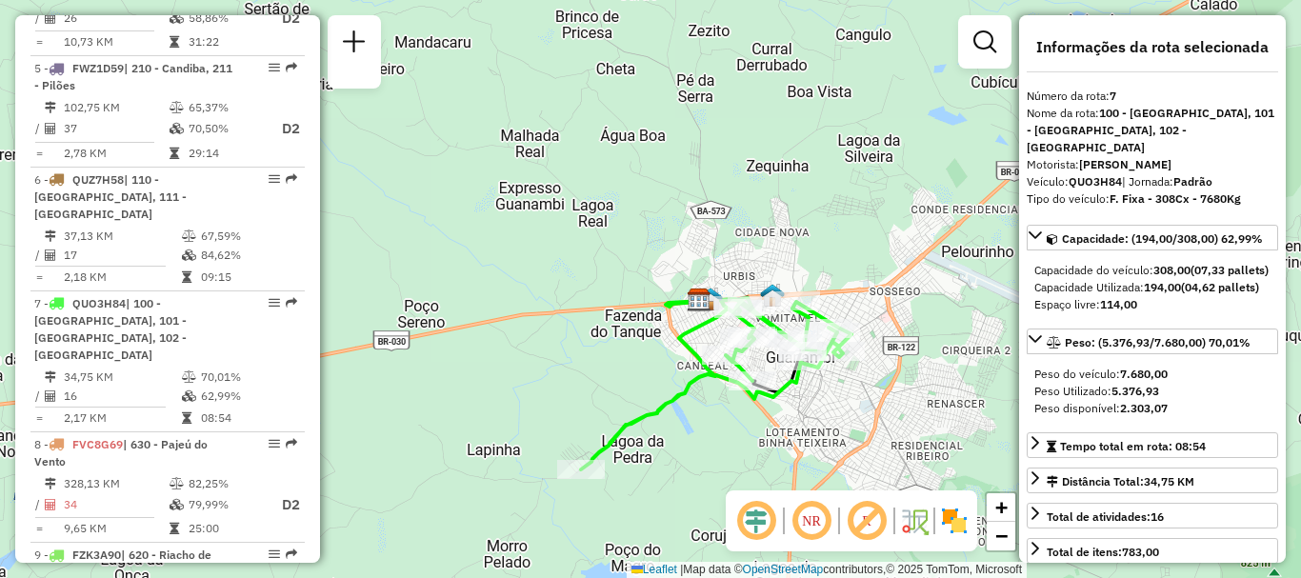
click at [236, 368] on td "70,01%" at bounding box center [248, 377] width 96 height 19
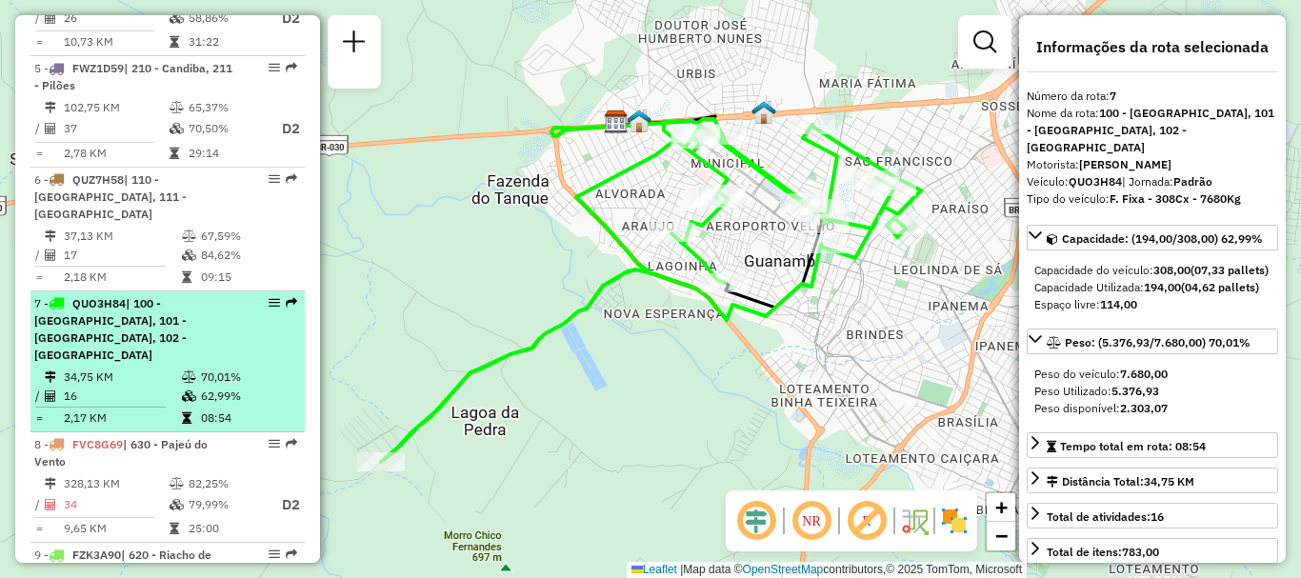
scroll to position [918, 0]
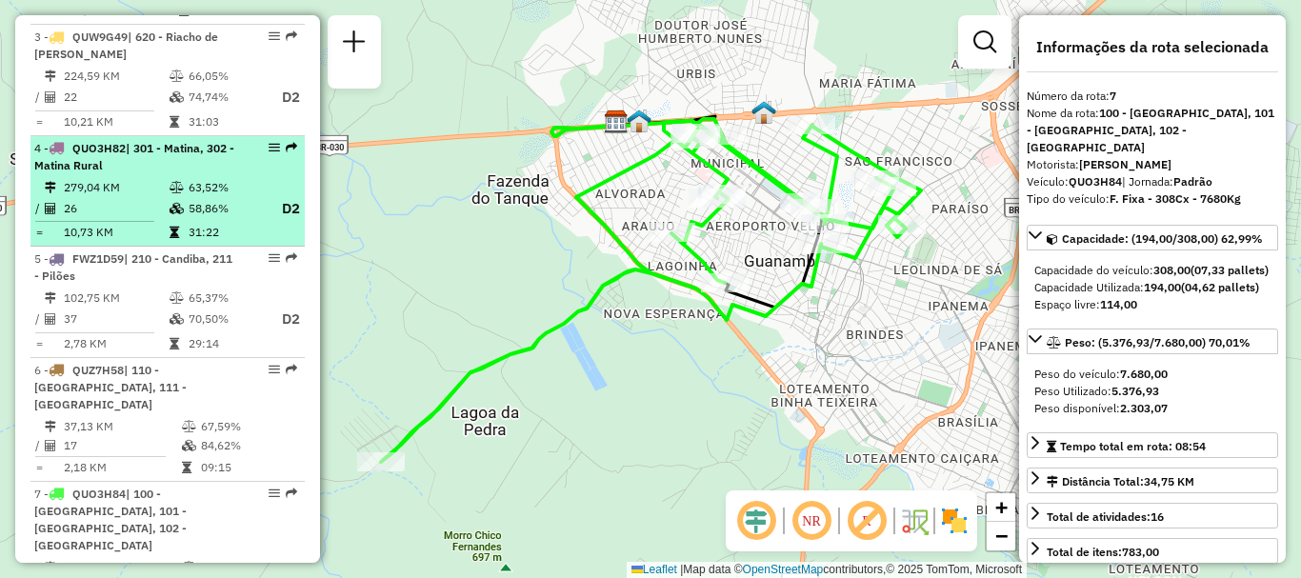
click at [238, 196] on td "63,52%" at bounding box center [226, 187] width 76 height 19
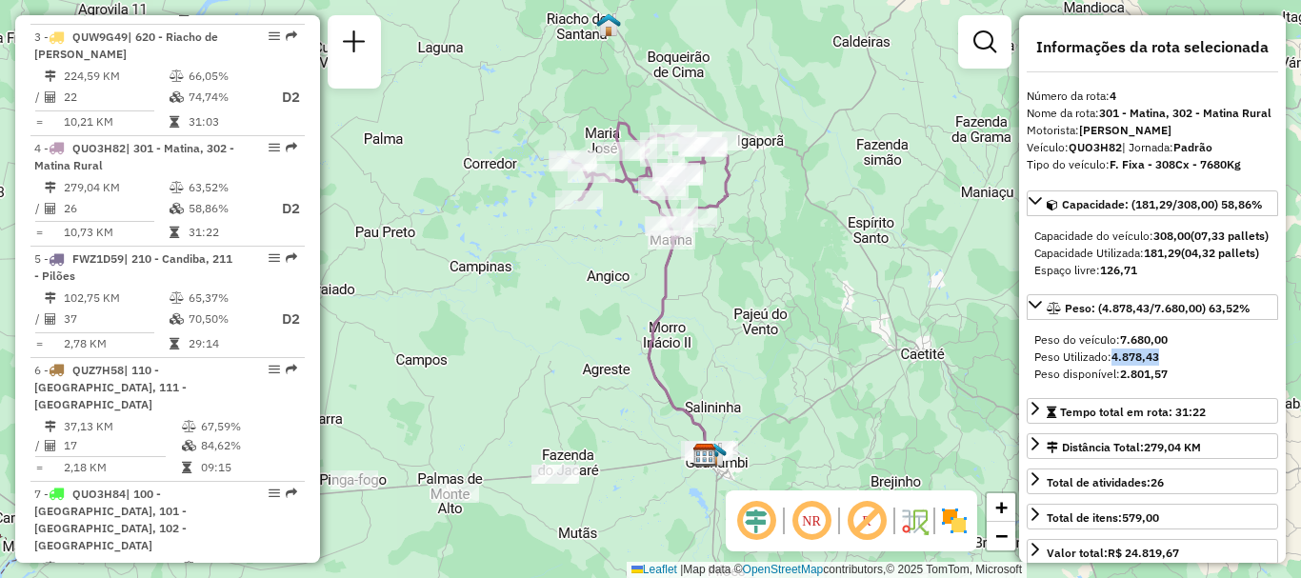
drag, startPoint x: 1112, startPoint y: 404, endPoint x: 1183, endPoint y: 406, distance: 70.5
click at [1183, 366] on div "Peso Utilizado: 4.878,43" at bounding box center [1152, 357] width 236 height 17
copy strong "4.878,43"
